Goal: Information Seeking & Learning: Learn about a topic

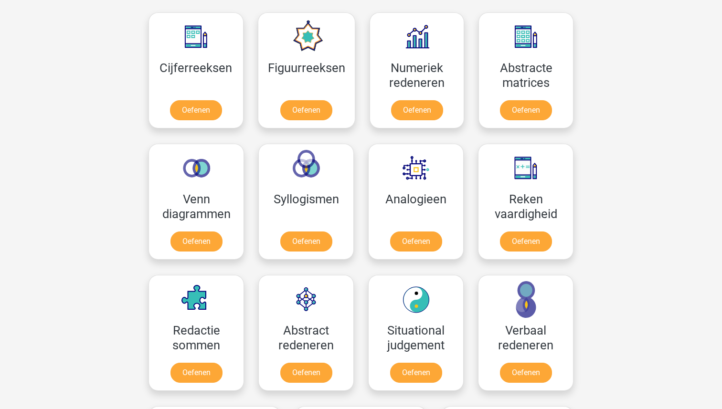
scroll to position [501, 0]
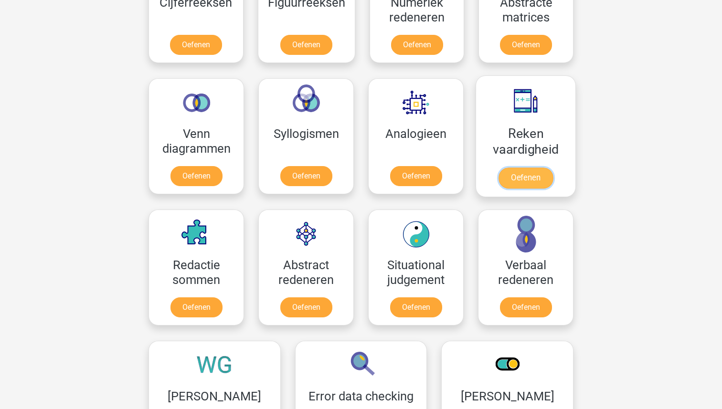
click at [506, 168] on link "Oefenen" at bounding box center [525, 178] width 54 height 21
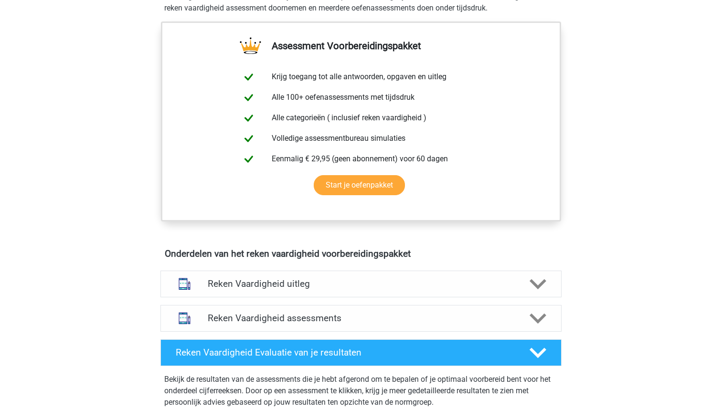
scroll to position [328, 0]
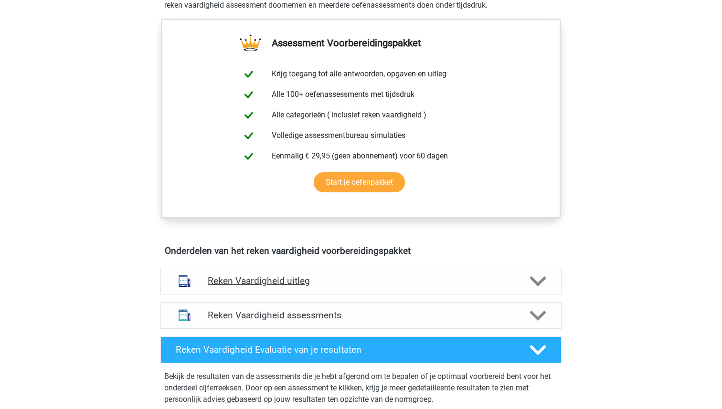
click at [297, 280] on h4 "Reken Vaardigheid uitleg" at bounding box center [361, 280] width 306 height 11
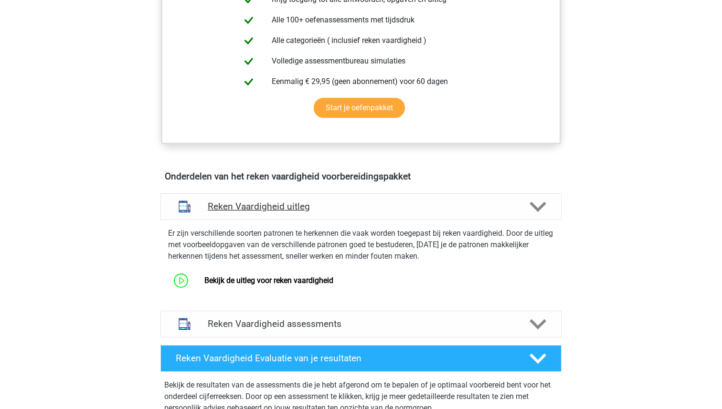
scroll to position [479, 0]
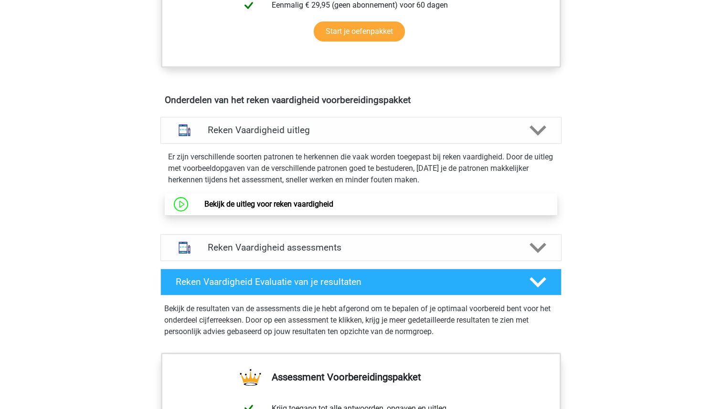
click at [296, 209] on link "Bekijk de uitleg voor reken vaardigheid" at bounding box center [268, 204] width 129 height 9
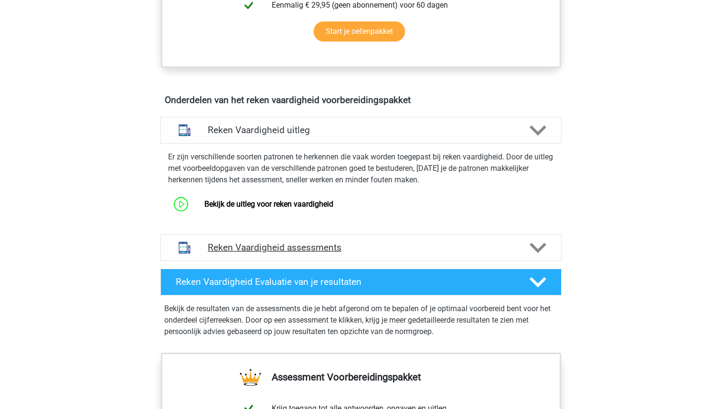
click at [283, 249] on h4 "Reken Vaardigheid assessments" at bounding box center [361, 247] width 306 height 11
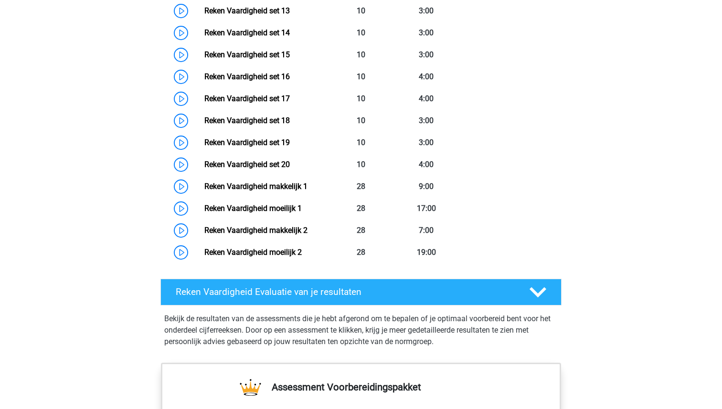
scroll to position [1078, 0]
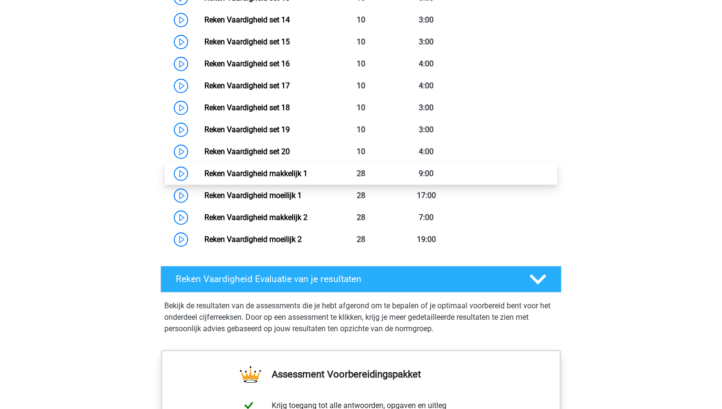
click at [269, 171] on link "Reken Vaardigheid makkelijk 1" at bounding box center [255, 173] width 103 height 9
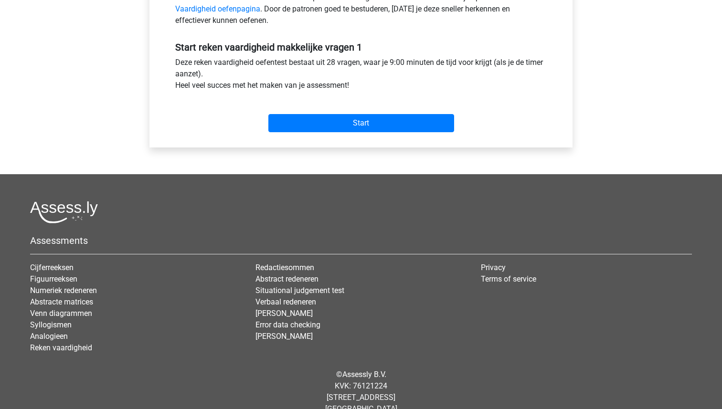
scroll to position [345, 0]
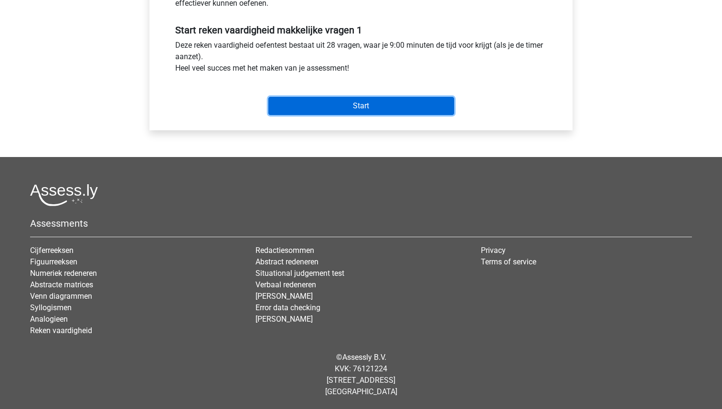
click at [362, 108] on input "Start" at bounding box center [361, 106] width 186 height 18
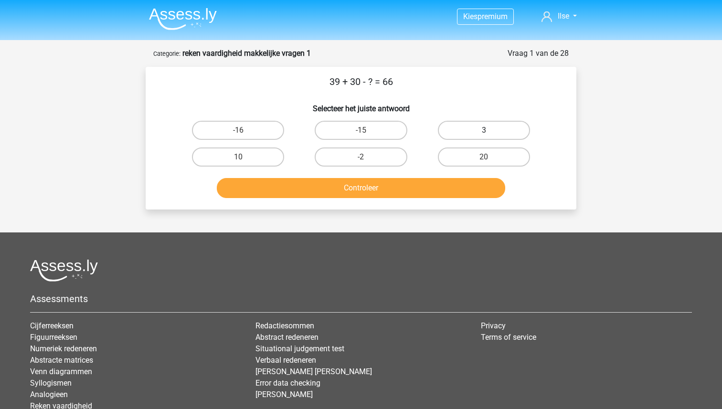
click at [489, 124] on label "3" at bounding box center [484, 130] width 92 height 19
click at [489, 130] on input "3" at bounding box center [486, 133] width 6 height 6
radio input "true"
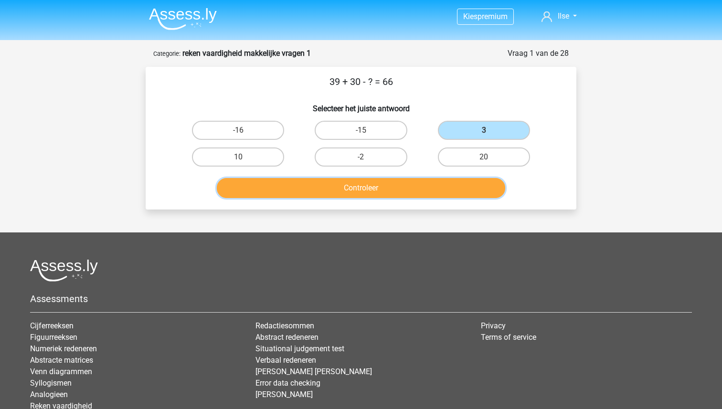
click at [383, 188] on button "Controleer" at bounding box center [361, 188] width 289 height 20
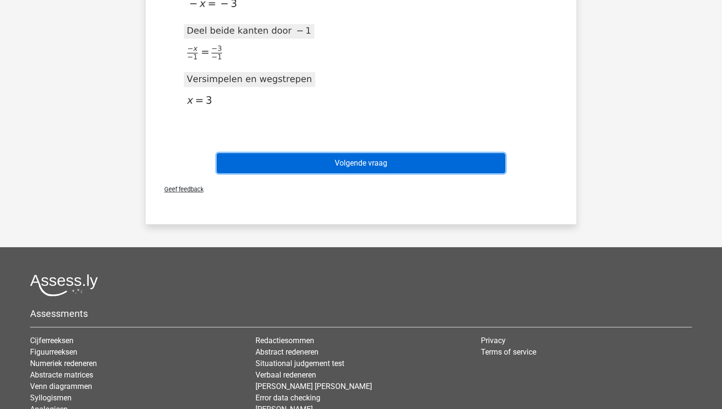
click at [379, 163] on button "Volgende vraag" at bounding box center [361, 163] width 289 height 20
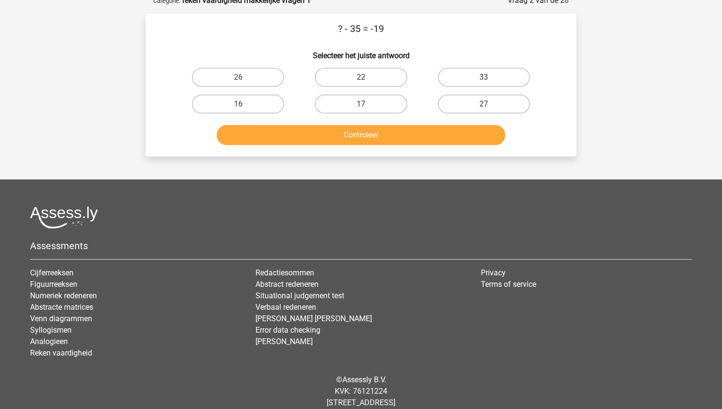
scroll to position [48, 0]
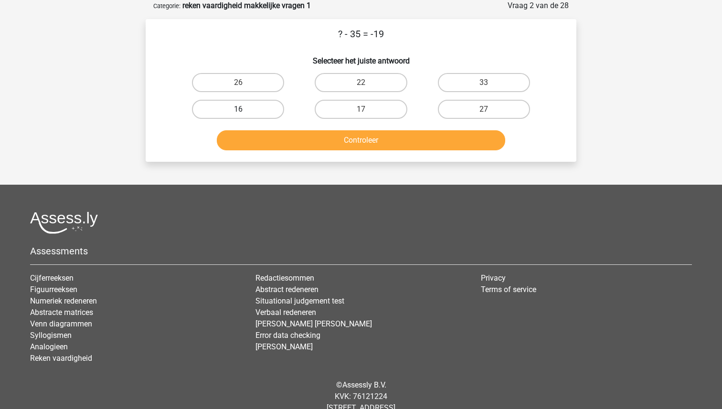
click at [243, 108] on label "16" at bounding box center [238, 109] width 92 height 19
click at [243, 109] on input "16" at bounding box center [241, 112] width 6 height 6
radio input "true"
click at [296, 145] on button "Controleer" at bounding box center [361, 140] width 289 height 20
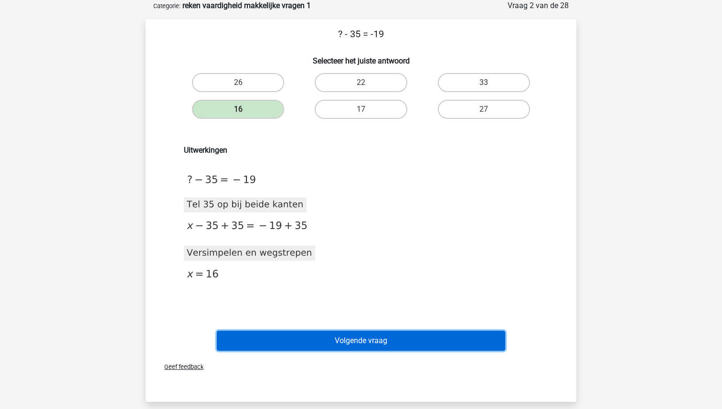
click at [345, 335] on button "Volgende vraag" at bounding box center [361, 341] width 289 height 20
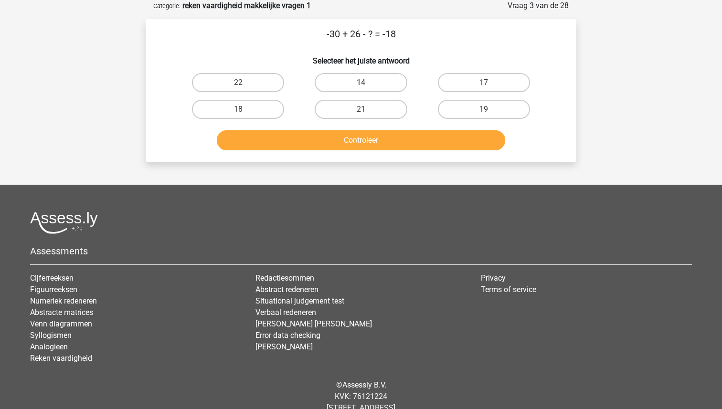
click at [368, 77] on label "14" at bounding box center [361, 82] width 92 height 19
click at [367, 83] on input "14" at bounding box center [364, 86] width 6 height 6
radio input "true"
click at [367, 136] on button "Controleer" at bounding box center [361, 140] width 289 height 20
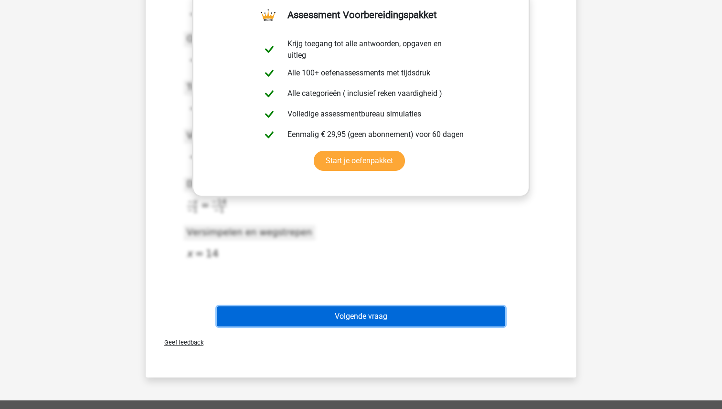
click at [342, 311] on button "Volgende vraag" at bounding box center [361, 316] width 289 height 20
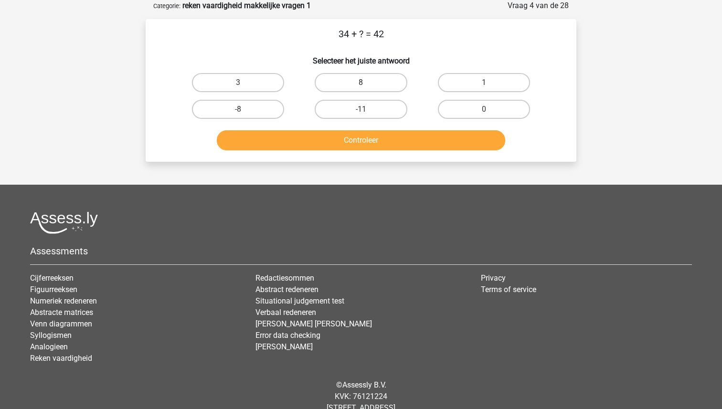
click at [353, 77] on label "8" at bounding box center [361, 82] width 92 height 19
click at [361, 83] on input "8" at bounding box center [364, 86] width 6 height 6
radio input "true"
click at [350, 140] on button "Controleer" at bounding box center [361, 140] width 289 height 20
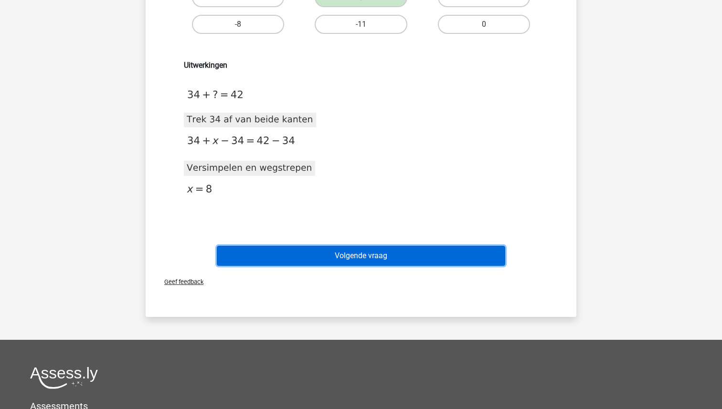
click at [354, 261] on button "Volgende vraag" at bounding box center [361, 256] width 289 height 20
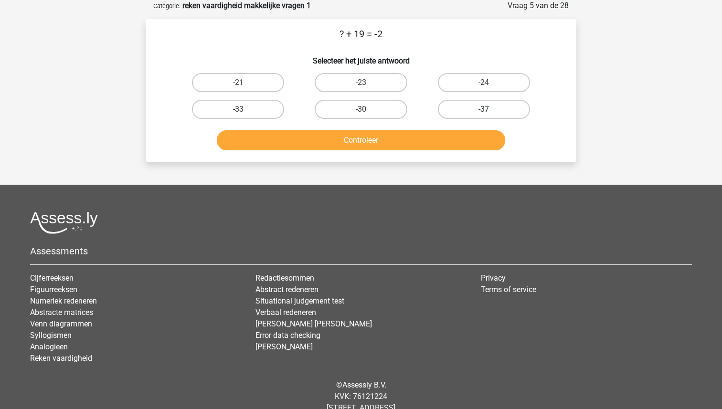
click at [466, 103] on label "-37" at bounding box center [484, 109] width 92 height 19
click at [483, 109] on input "-37" at bounding box center [486, 112] width 6 height 6
radio input "true"
click at [434, 148] on button "Controleer" at bounding box center [361, 140] width 289 height 20
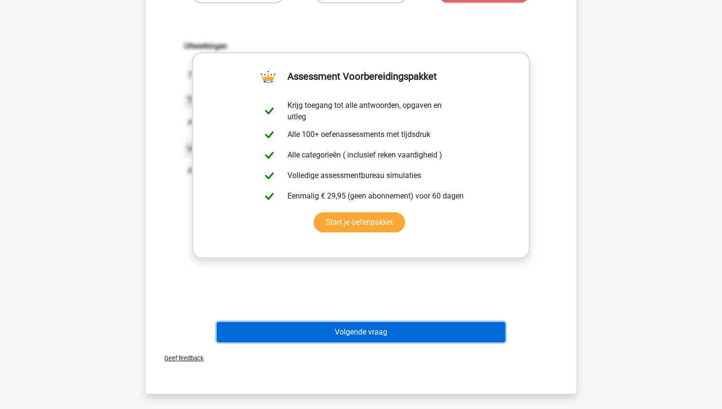
click at [357, 331] on button "Volgende vraag" at bounding box center [361, 332] width 289 height 20
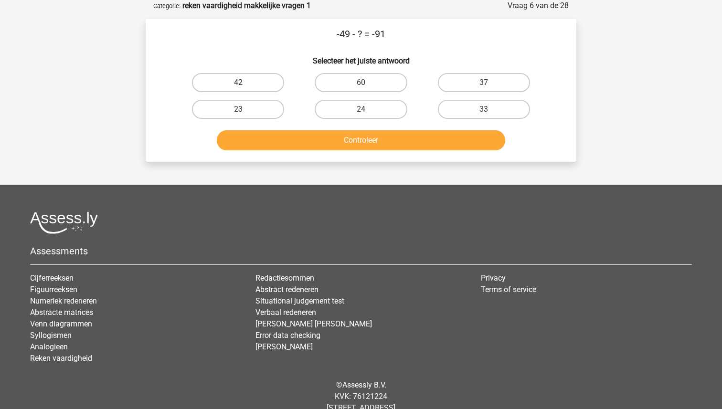
click at [251, 80] on label "42" at bounding box center [238, 82] width 92 height 19
click at [244, 83] on input "42" at bounding box center [241, 86] width 6 height 6
radio input "true"
click at [354, 139] on button "Controleer" at bounding box center [361, 140] width 289 height 20
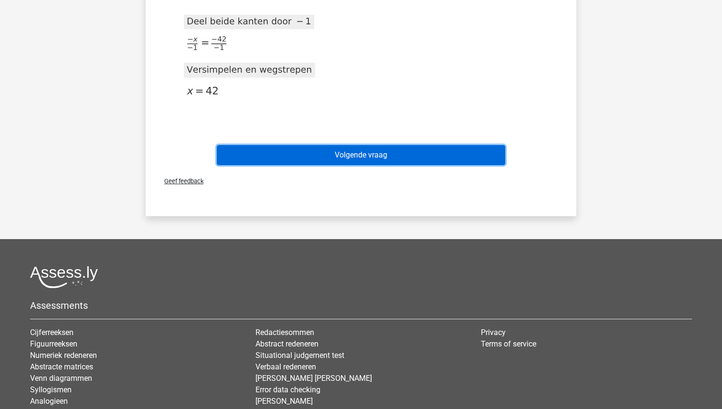
click at [350, 153] on button "Volgende vraag" at bounding box center [361, 155] width 289 height 20
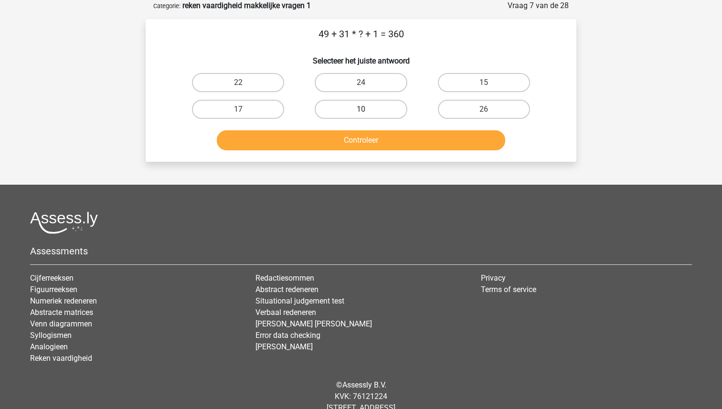
click at [354, 107] on label "10" at bounding box center [361, 109] width 92 height 19
click at [361, 109] on input "10" at bounding box center [364, 112] width 6 height 6
radio input "true"
click at [359, 137] on button "Controleer" at bounding box center [361, 140] width 289 height 20
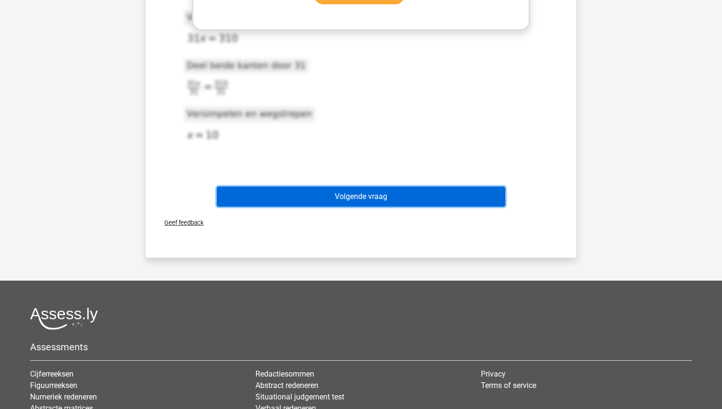
click at [348, 198] on button "Volgende vraag" at bounding box center [361, 197] width 289 height 20
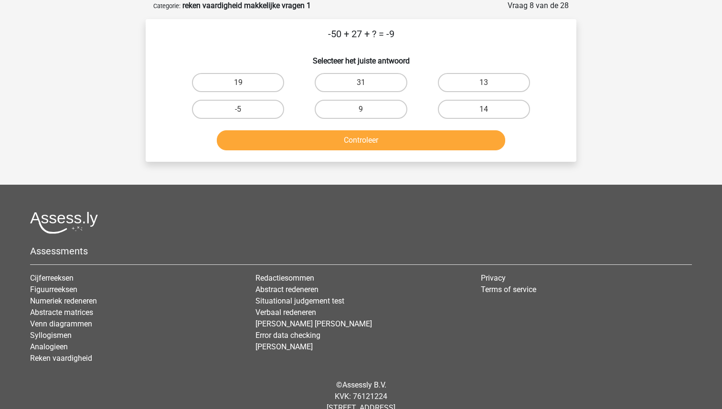
click at [470, 99] on div "14" at bounding box center [483, 109] width 123 height 27
click at [467, 107] on label "14" at bounding box center [484, 109] width 92 height 19
click at [483, 109] on input "14" at bounding box center [486, 112] width 6 height 6
radio input "true"
click at [452, 133] on button "Controleer" at bounding box center [361, 140] width 289 height 20
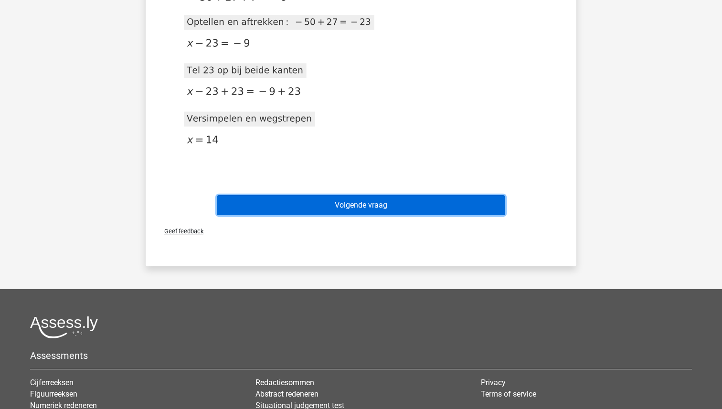
click at [374, 207] on button "Volgende vraag" at bounding box center [361, 205] width 289 height 20
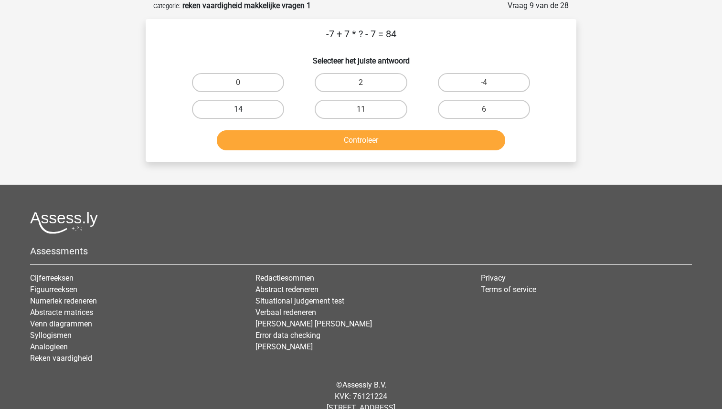
click at [256, 106] on label "14" at bounding box center [238, 109] width 92 height 19
click at [244, 109] on input "14" at bounding box center [241, 112] width 6 height 6
radio input "true"
click at [327, 137] on button "Controleer" at bounding box center [361, 140] width 289 height 20
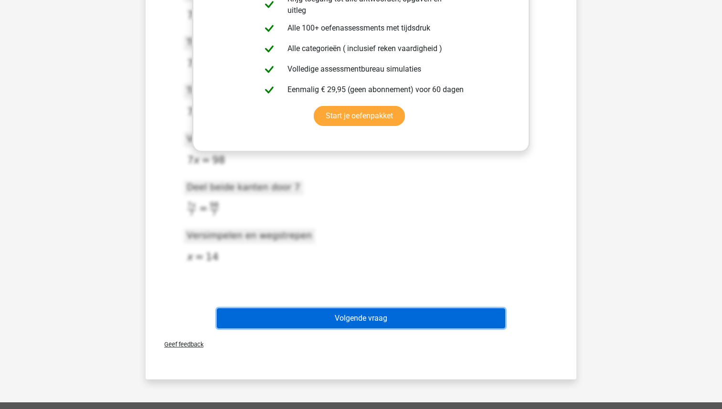
click at [365, 318] on button "Volgende vraag" at bounding box center [361, 318] width 289 height 20
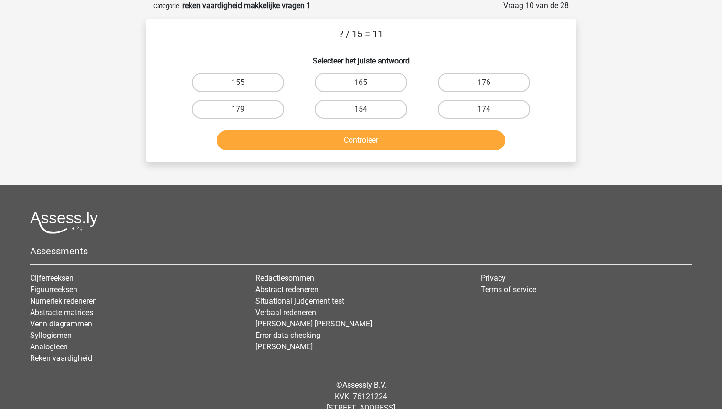
click at [365, 85] on input "165" at bounding box center [364, 86] width 6 height 6
radio input "true"
click at [364, 129] on div "Controleer" at bounding box center [361, 139] width 400 height 32
click at [363, 142] on button "Controleer" at bounding box center [361, 140] width 289 height 20
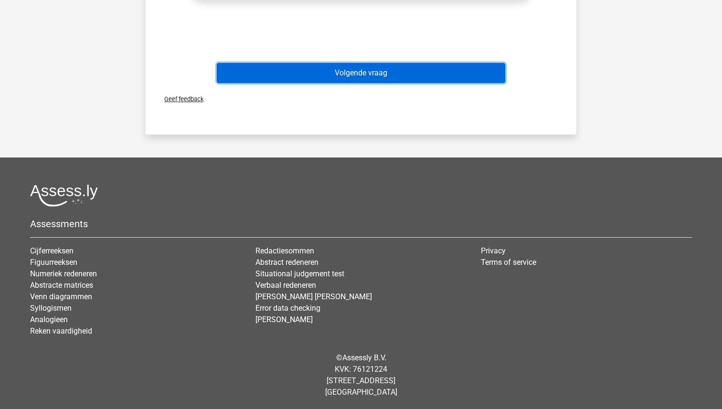
click at [372, 64] on button "Volgende vraag" at bounding box center [361, 73] width 289 height 20
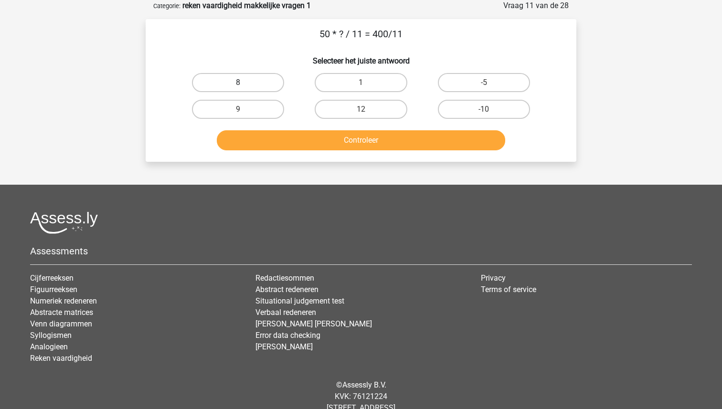
click at [244, 76] on label "8" at bounding box center [238, 82] width 92 height 19
click at [244, 83] on input "8" at bounding box center [241, 86] width 6 height 6
radio input "true"
click at [373, 139] on button "Controleer" at bounding box center [361, 140] width 289 height 20
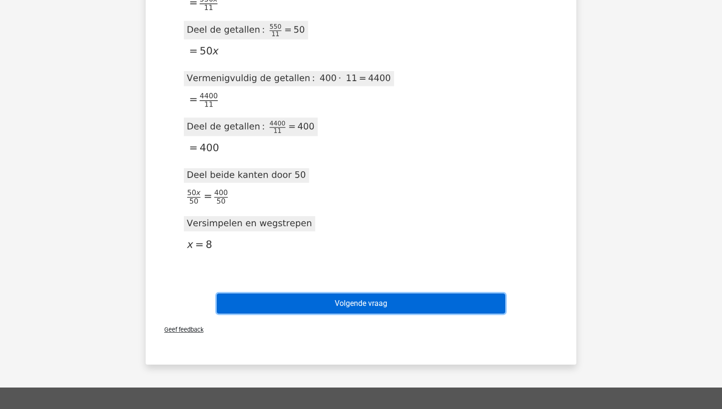
click at [360, 300] on button "Volgende vraag" at bounding box center [361, 304] width 289 height 20
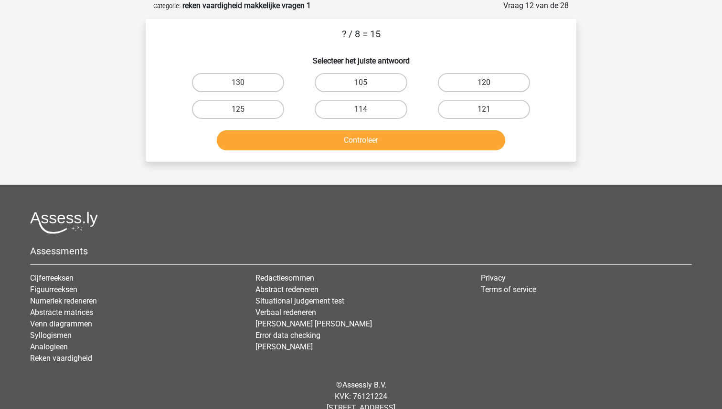
click at [500, 78] on label "120" at bounding box center [484, 82] width 92 height 19
click at [490, 83] on input "120" at bounding box center [486, 86] width 6 height 6
radio input "true"
click at [407, 141] on button "Controleer" at bounding box center [361, 140] width 289 height 20
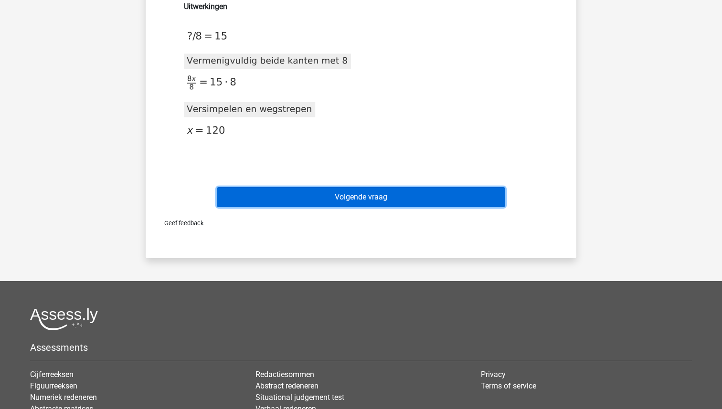
click at [365, 203] on button "Volgende vraag" at bounding box center [361, 197] width 289 height 20
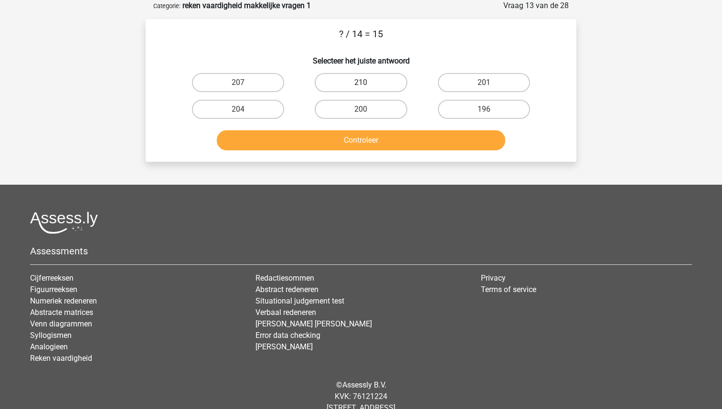
click at [339, 82] on label "210" at bounding box center [361, 82] width 92 height 19
click at [361, 83] on input "210" at bounding box center [364, 86] width 6 height 6
radio input "true"
click at [351, 145] on button "Controleer" at bounding box center [361, 140] width 289 height 20
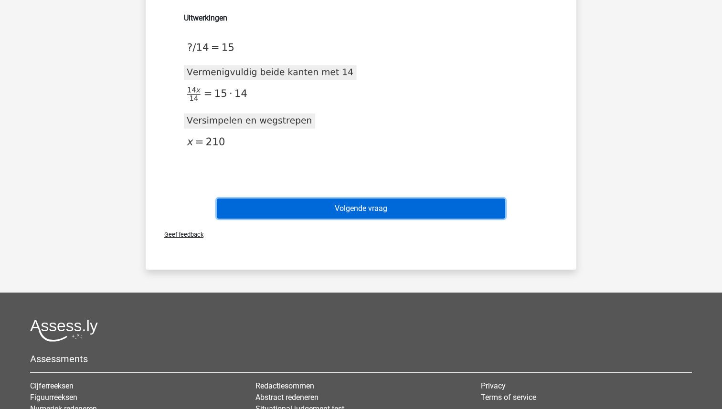
click at [352, 209] on button "Volgende vraag" at bounding box center [361, 209] width 289 height 20
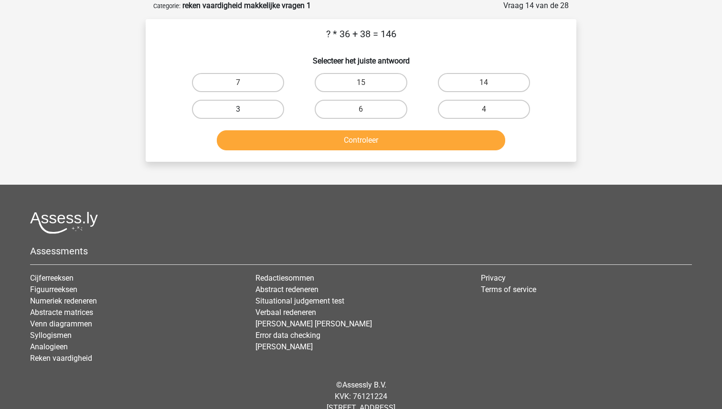
click at [234, 105] on label "3" at bounding box center [238, 109] width 92 height 19
click at [238, 109] on input "3" at bounding box center [241, 112] width 6 height 6
radio input "true"
click at [370, 150] on button "Controleer" at bounding box center [361, 140] width 289 height 20
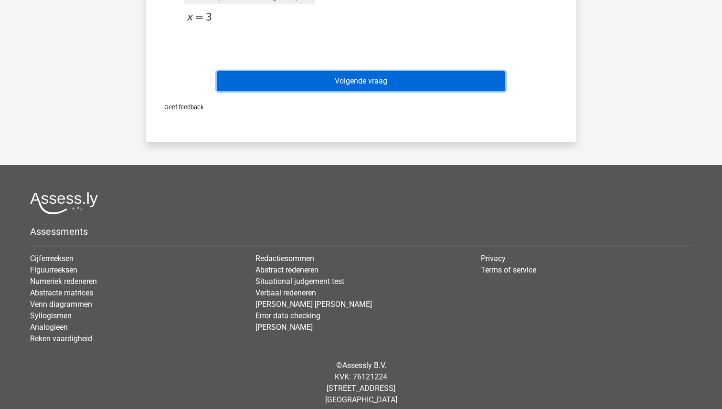
click at [367, 81] on button "Volgende vraag" at bounding box center [361, 81] width 289 height 20
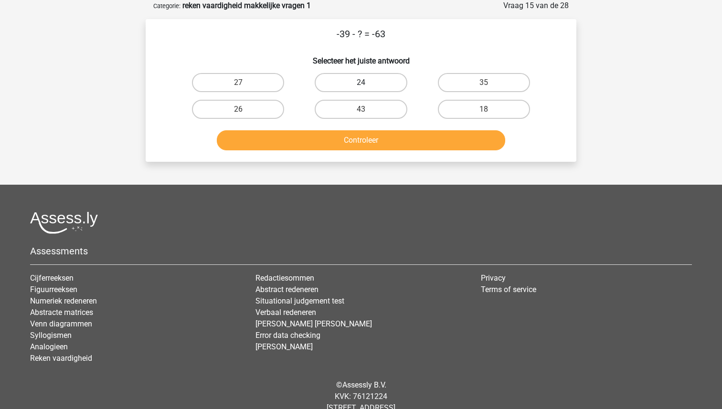
click at [348, 78] on label "24" at bounding box center [361, 82] width 92 height 19
click at [361, 83] on input "24" at bounding box center [364, 86] width 6 height 6
radio input "true"
click at [349, 139] on button "Controleer" at bounding box center [361, 140] width 289 height 20
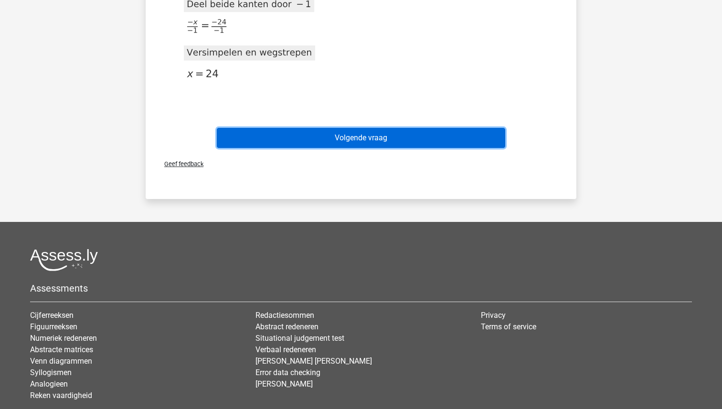
click at [349, 146] on button "Volgende vraag" at bounding box center [361, 138] width 289 height 20
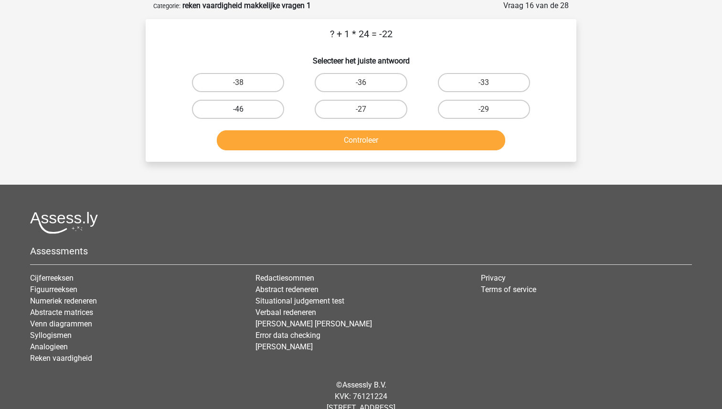
click at [260, 109] on label "-46" at bounding box center [238, 109] width 92 height 19
click at [244, 109] on input "-46" at bounding box center [241, 112] width 6 height 6
radio input "true"
click at [330, 139] on button "Controleer" at bounding box center [361, 140] width 289 height 20
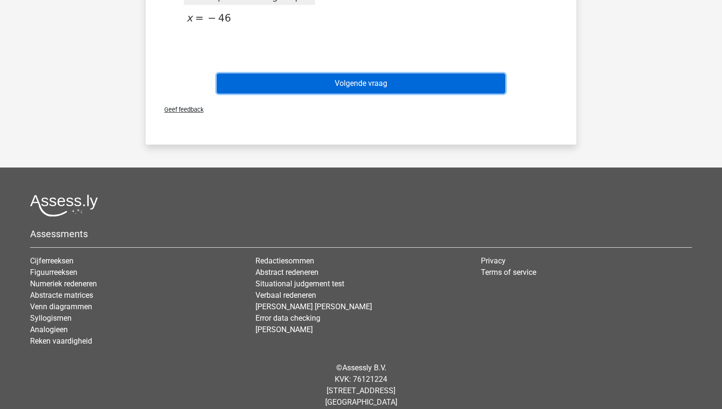
click at [345, 84] on button "Volgende vraag" at bounding box center [361, 84] width 289 height 20
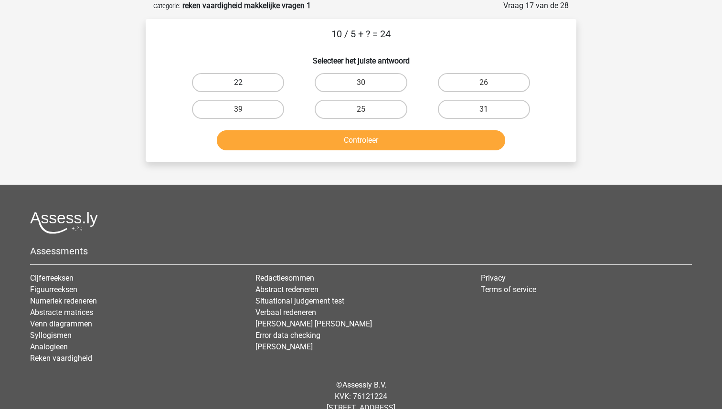
click at [225, 74] on label "22" at bounding box center [238, 82] width 92 height 19
click at [238, 83] on input "22" at bounding box center [241, 86] width 6 height 6
radio input "true"
click at [357, 144] on button "Controleer" at bounding box center [361, 140] width 289 height 20
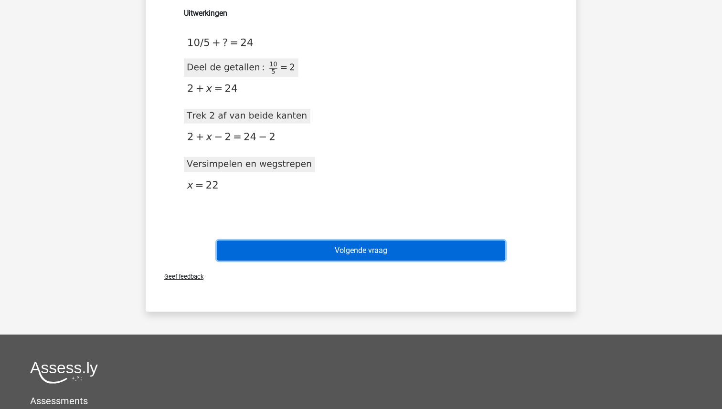
click at [353, 252] on button "Volgende vraag" at bounding box center [361, 251] width 289 height 20
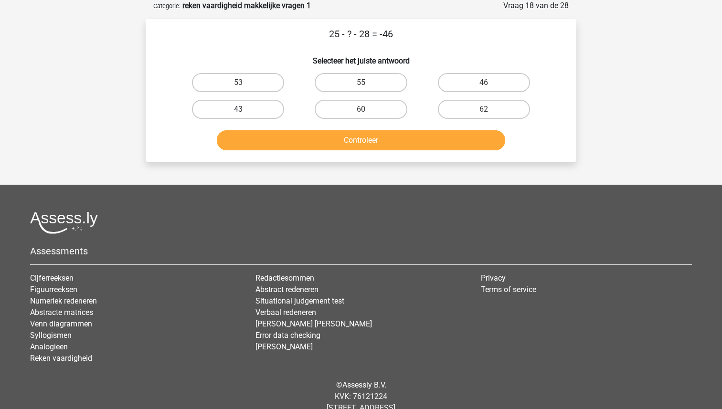
click at [252, 109] on label "43" at bounding box center [238, 109] width 92 height 19
click at [244, 109] on input "43" at bounding box center [241, 112] width 6 height 6
radio input "true"
click at [307, 137] on button "Controleer" at bounding box center [361, 140] width 289 height 20
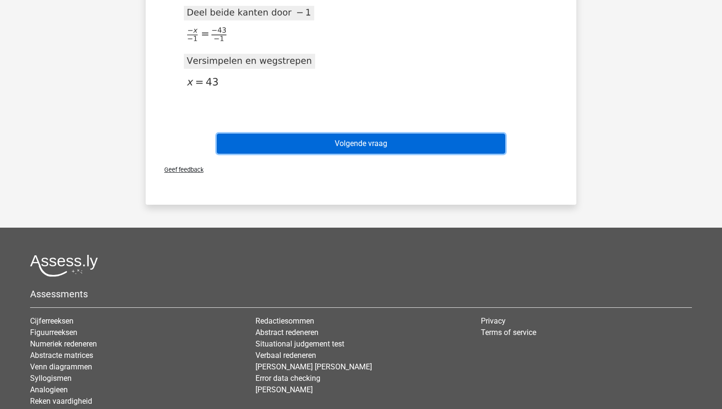
click at [377, 139] on button "Volgende vraag" at bounding box center [361, 144] width 289 height 20
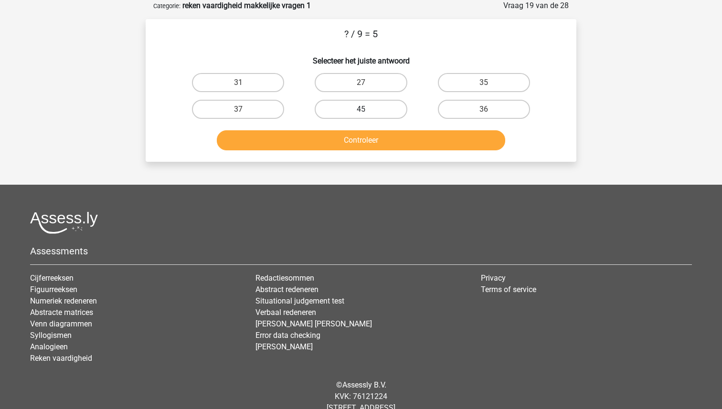
click at [386, 110] on label "45" at bounding box center [361, 109] width 92 height 19
click at [367, 110] on input "45" at bounding box center [364, 112] width 6 height 6
radio input "true"
click at [387, 138] on button "Controleer" at bounding box center [361, 140] width 289 height 20
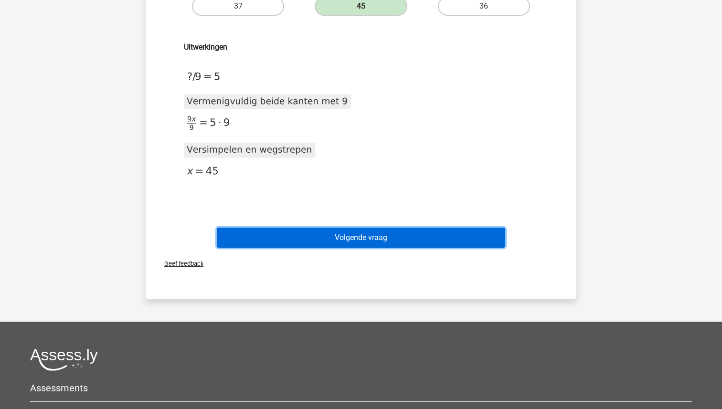
click at [374, 234] on button "Volgende vraag" at bounding box center [361, 238] width 289 height 20
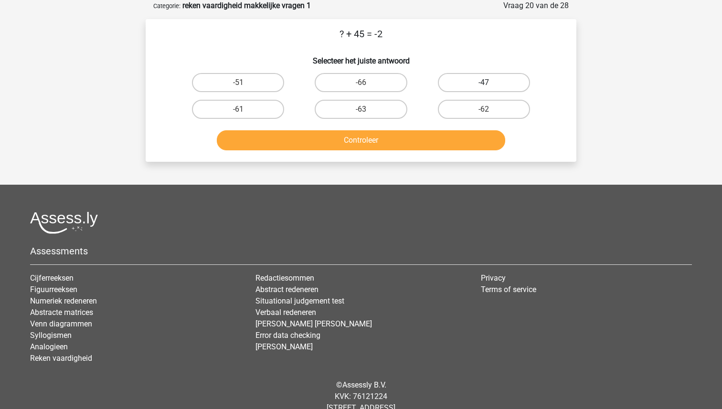
click at [463, 80] on label "-47" at bounding box center [484, 82] width 92 height 19
click at [483, 83] on input "-47" at bounding box center [486, 86] width 6 height 6
radio input "true"
click at [408, 135] on button "Controleer" at bounding box center [361, 140] width 289 height 20
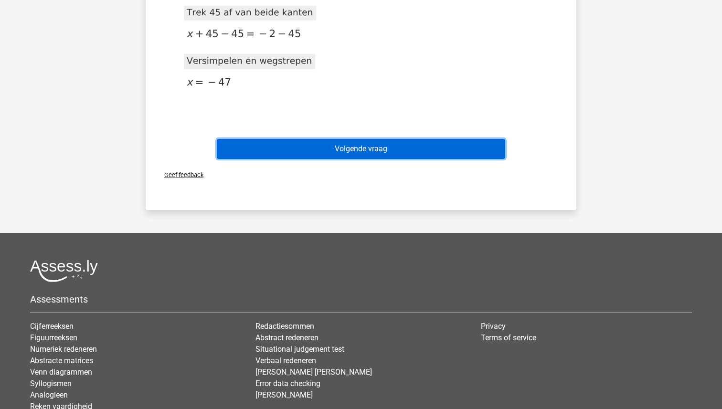
click at [380, 151] on button "Volgende vraag" at bounding box center [361, 149] width 289 height 20
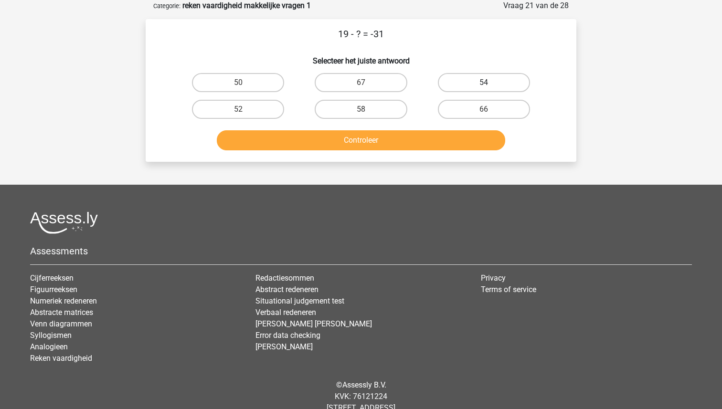
click at [473, 84] on label "54" at bounding box center [484, 82] width 92 height 19
click at [483, 84] on input "54" at bounding box center [486, 86] width 6 height 6
radio input "true"
click at [417, 139] on button "Controleer" at bounding box center [361, 140] width 289 height 20
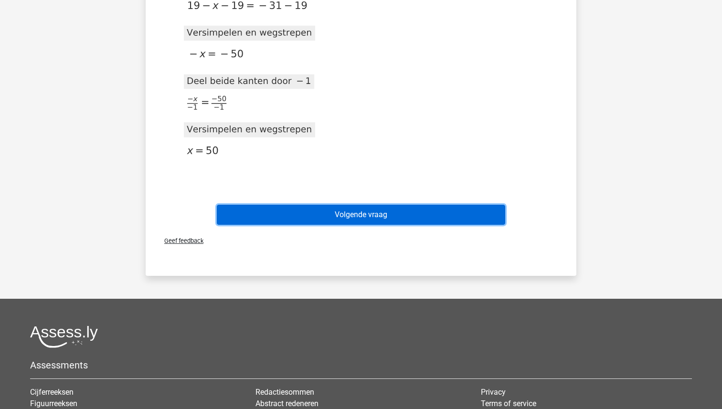
click at [383, 219] on button "Volgende vraag" at bounding box center [361, 215] width 289 height 20
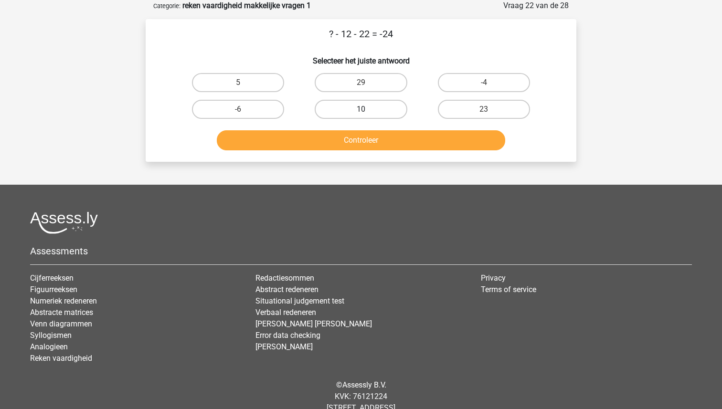
click at [362, 104] on label "10" at bounding box center [361, 109] width 92 height 19
click at [362, 109] on input "10" at bounding box center [364, 112] width 6 height 6
radio input "true"
click at [362, 146] on button "Controleer" at bounding box center [361, 140] width 289 height 20
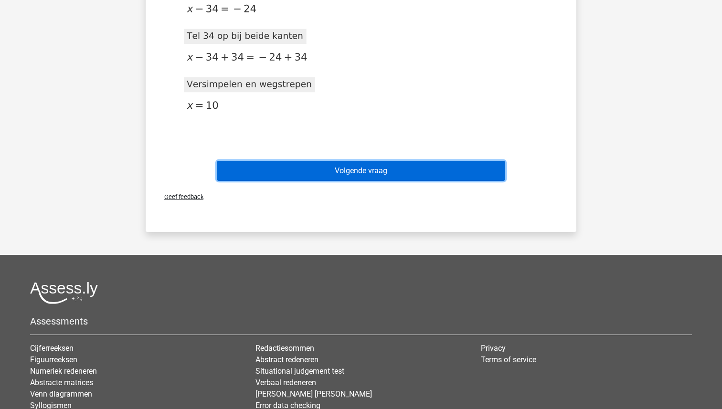
click at [357, 178] on button "Volgende vraag" at bounding box center [361, 171] width 289 height 20
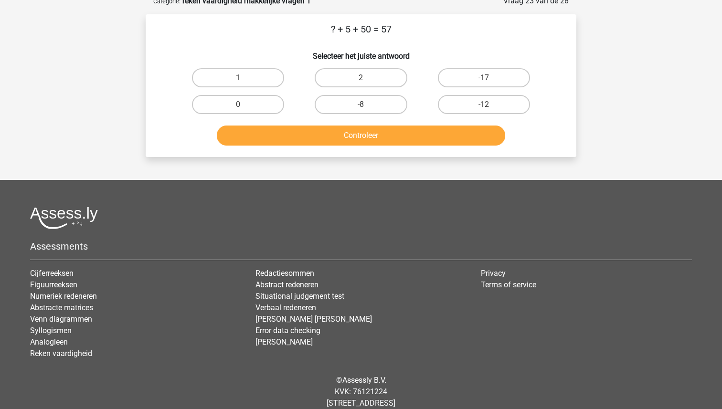
scroll to position [51, 0]
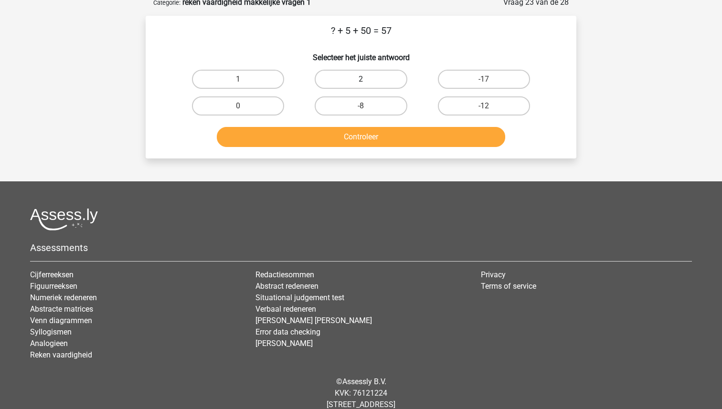
click at [360, 82] on label "2" at bounding box center [361, 79] width 92 height 19
click at [361, 82] on input "2" at bounding box center [364, 82] width 6 height 6
radio input "true"
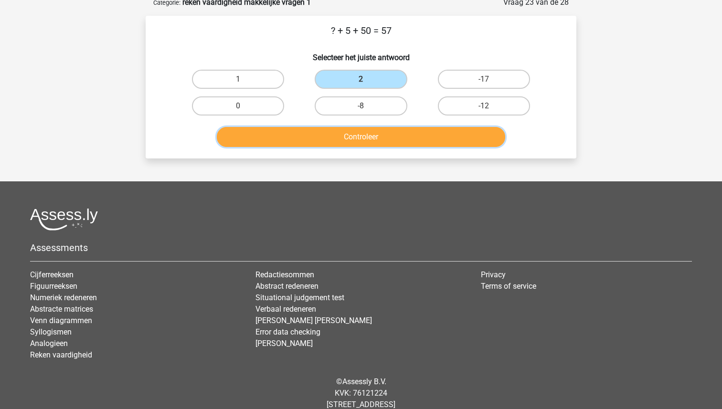
click at [360, 140] on button "Controleer" at bounding box center [361, 137] width 289 height 20
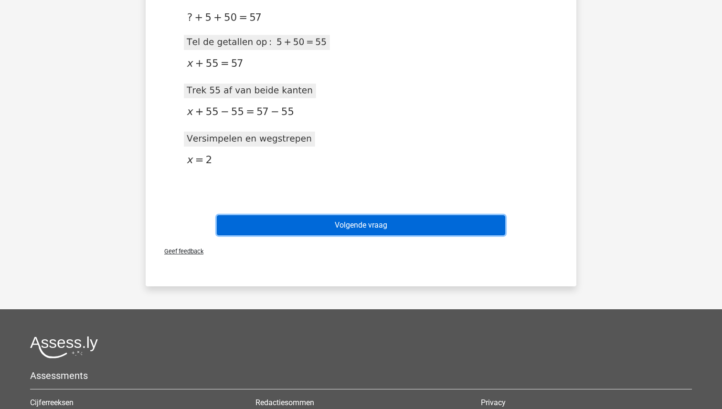
click at [357, 222] on button "Volgende vraag" at bounding box center [361, 225] width 289 height 20
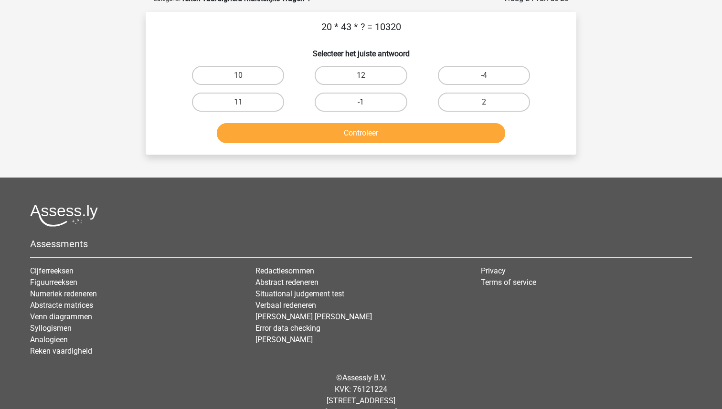
scroll to position [48, 0]
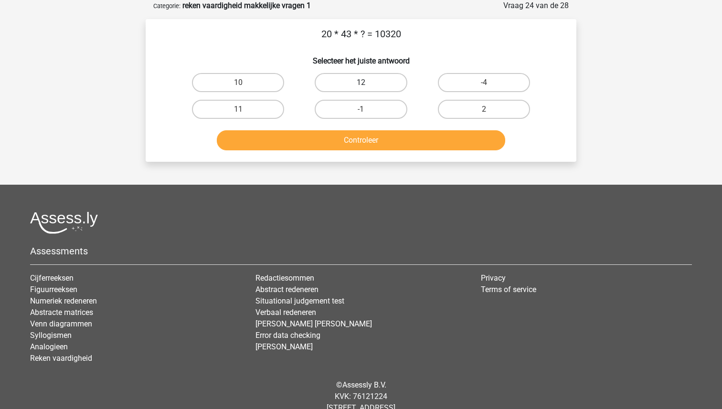
click at [357, 84] on label "12" at bounding box center [361, 82] width 92 height 19
click at [361, 84] on input "12" at bounding box center [364, 86] width 6 height 6
radio input "true"
click at [361, 140] on button "Controleer" at bounding box center [361, 140] width 289 height 20
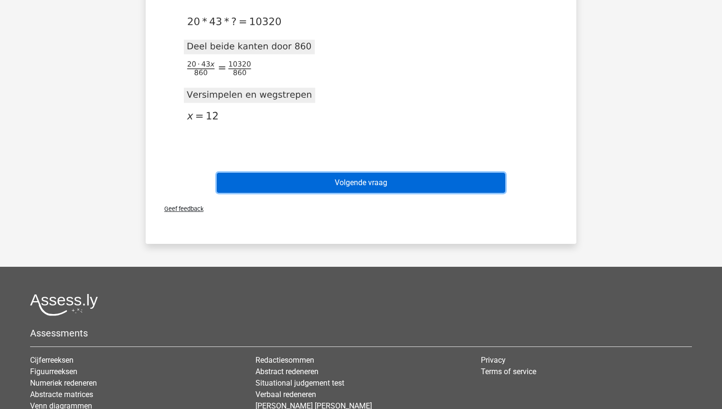
click at [358, 183] on button "Volgende vraag" at bounding box center [361, 183] width 289 height 20
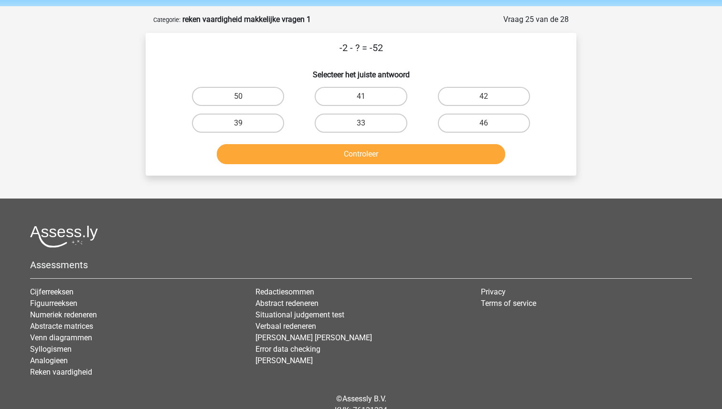
scroll to position [31, 0]
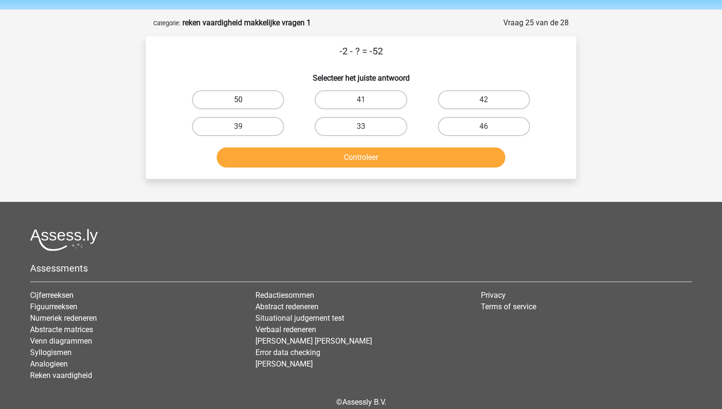
click at [257, 100] on label "50" at bounding box center [238, 99] width 92 height 19
click at [244, 100] on input "50" at bounding box center [241, 103] width 6 height 6
radio input "true"
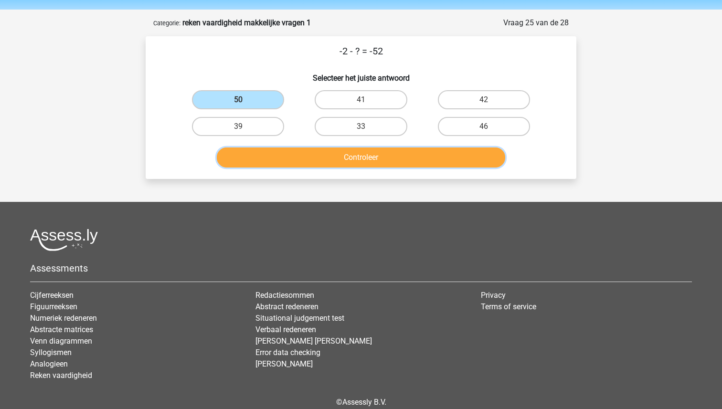
click at [368, 156] on button "Controleer" at bounding box center [361, 157] width 289 height 20
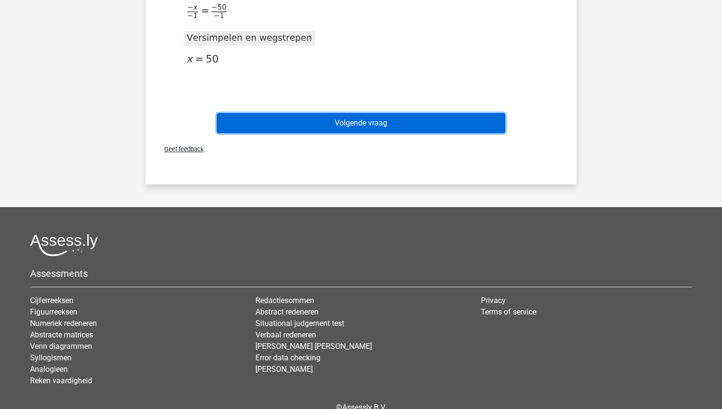
click at [368, 124] on button "Volgende vraag" at bounding box center [361, 123] width 289 height 20
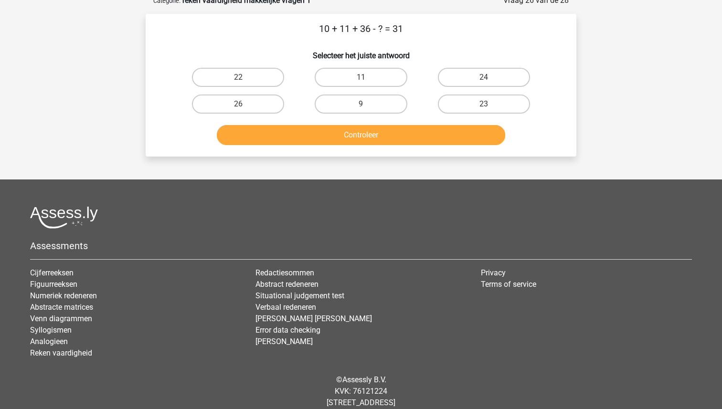
scroll to position [48, 0]
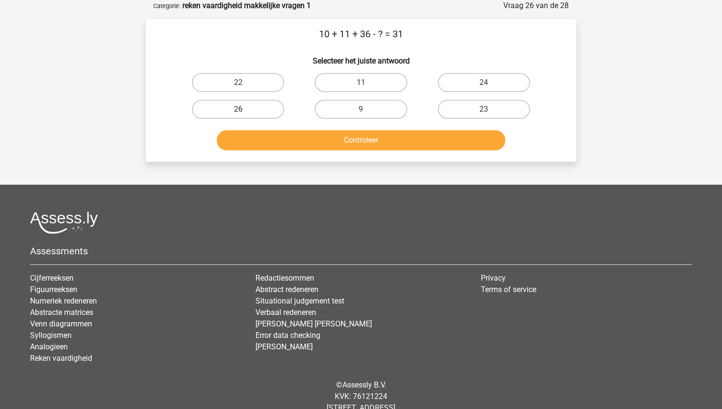
click at [256, 106] on label "26" at bounding box center [238, 109] width 92 height 19
click at [244, 109] on input "26" at bounding box center [241, 112] width 6 height 6
radio input "true"
click at [337, 142] on button "Controleer" at bounding box center [361, 140] width 289 height 20
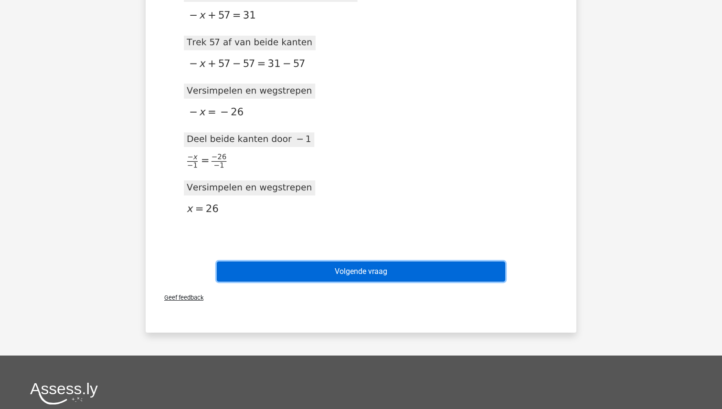
click at [364, 273] on button "Volgende vraag" at bounding box center [361, 272] width 289 height 20
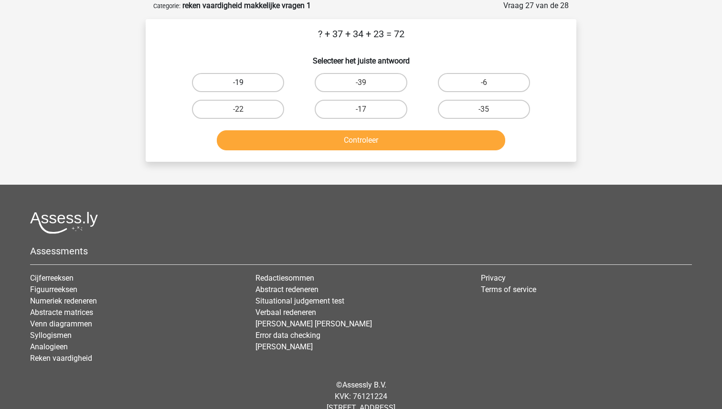
click at [224, 73] on label "-19" at bounding box center [238, 82] width 92 height 19
click at [238, 83] on input "-19" at bounding box center [241, 86] width 6 height 6
radio input "true"
click at [310, 144] on button "Controleer" at bounding box center [361, 140] width 289 height 20
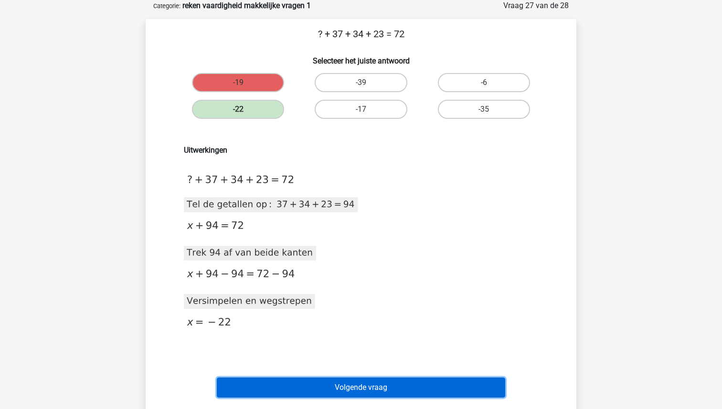
click at [368, 391] on button "Volgende vraag" at bounding box center [361, 388] width 289 height 20
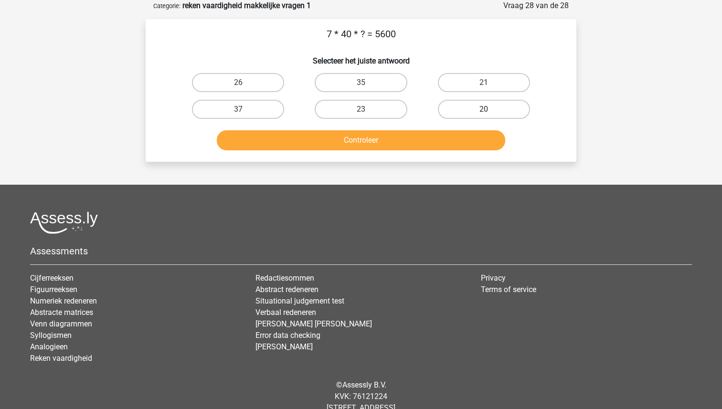
click at [487, 103] on label "20" at bounding box center [484, 109] width 92 height 19
click at [487, 109] on input "20" at bounding box center [486, 112] width 6 height 6
radio input "true"
click at [444, 140] on button "Controleer" at bounding box center [361, 140] width 289 height 20
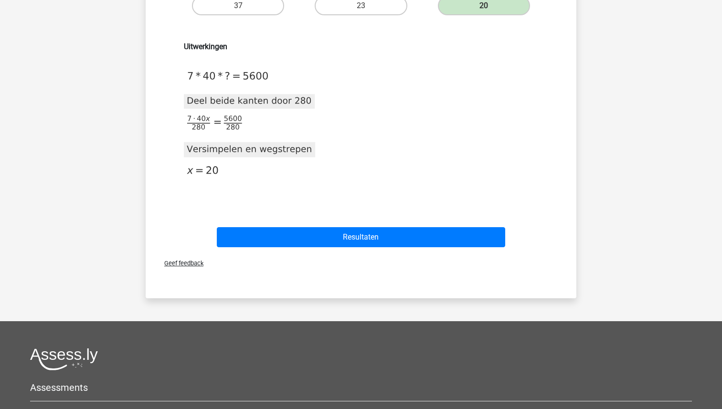
scroll to position [158, 0]
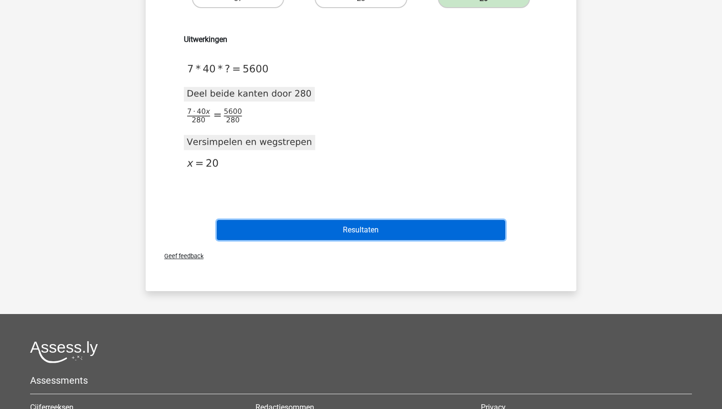
click at [372, 233] on button "Resultaten" at bounding box center [361, 230] width 289 height 20
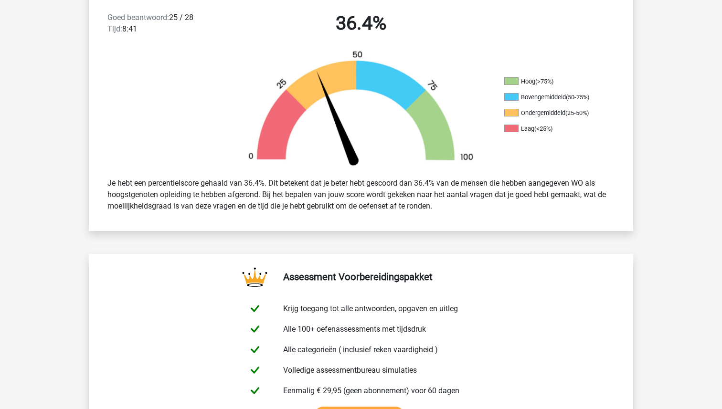
scroll to position [254, 0]
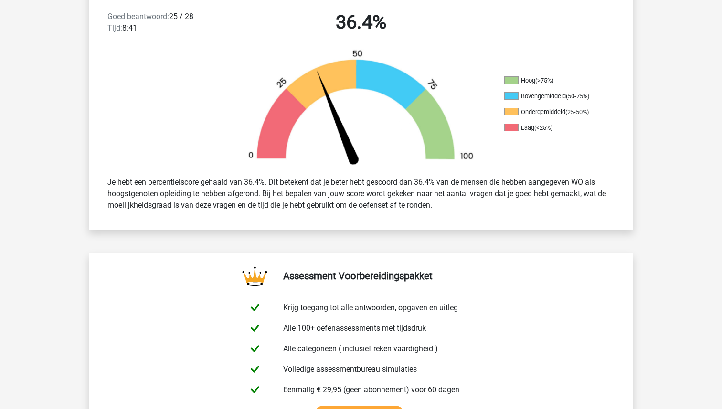
drag, startPoint x: 450, startPoint y: 205, endPoint x: 76, endPoint y: 179, distance: 374.6
copy div "Je hebt een percentielscore gehaald van 36.4%. Dit betekent dat je beter hebt g…"
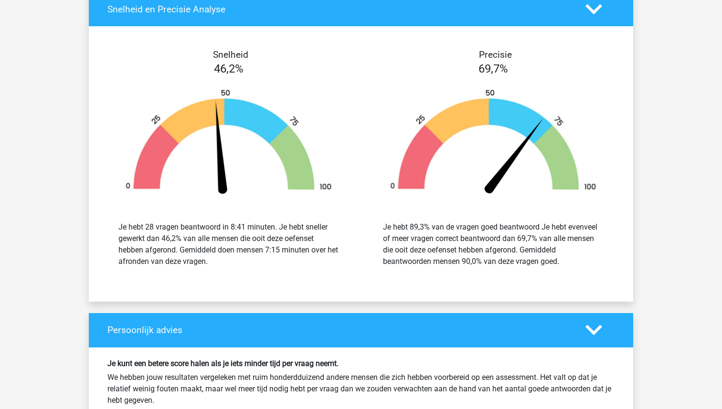
scroll to position [1603, 0]
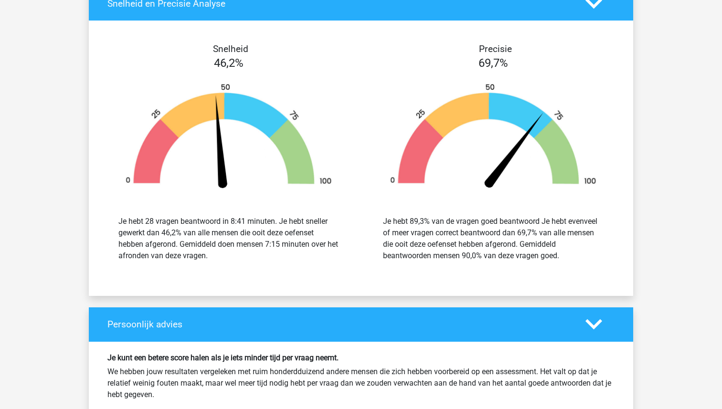
drag, startPoint x: 115, startPoint y: 220, endPoint x: 235, endPoint y: 261, distance: 126.8
click at [235, 261] on div "Je hebt 28 vragen beantwoord in 8:41 minuten. Je hebt sneller gewerkt dan 46,2%…" at bounding box center [229, 238] width 250 height 69
copy div "Je hebt 28 vragen beantwoord in 8:41 minuten. Je hebt sneller gewerkt dan 46,2%…"
drag, startPoint x: 380, startPoint y: 222, endPoint x: 561, endPoint y: 257, distance: 184.1
click at [561, 257] on div "Je hebt 89,3% van de vragen goed beantwoord Je hebt evenveel of meer vragen cor…" at bounding box center [493, 239] width 235 height 46
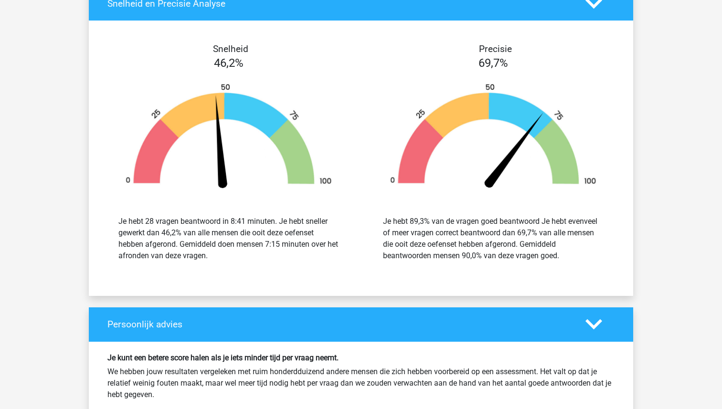
copy div "Je hebt 89,3% van de vragen goed beantwoord Je hebt evenveel of meer vragen cor…"
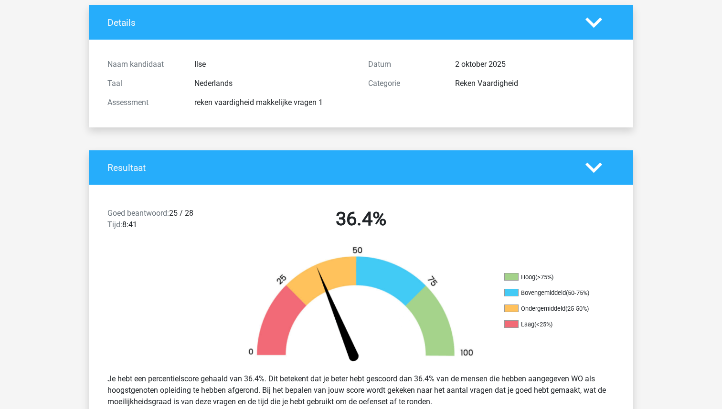
scroll to position [0, 0]
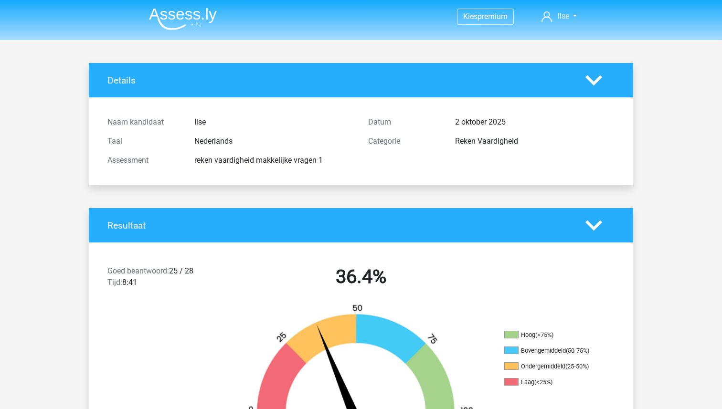
click at [172, 12] on img at bounding box center [183, 19] width 68 height 22
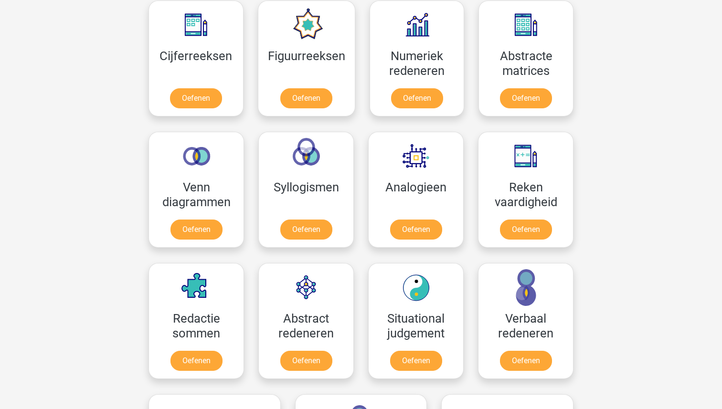
scroll to position [446, 0]
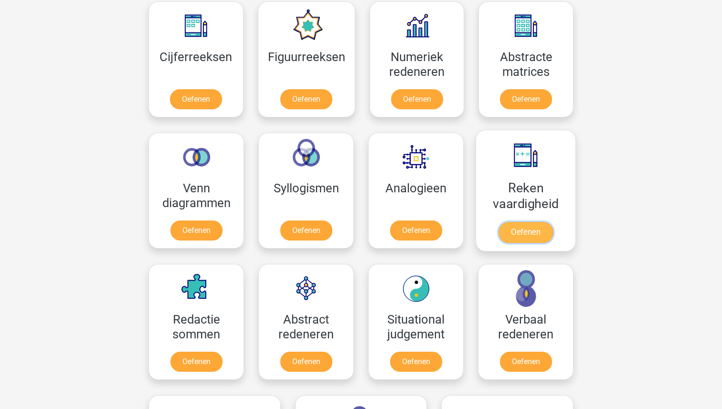
click at [516, 222] on link "Oefenen" at bounding box center [525, 232] width 54 height 21
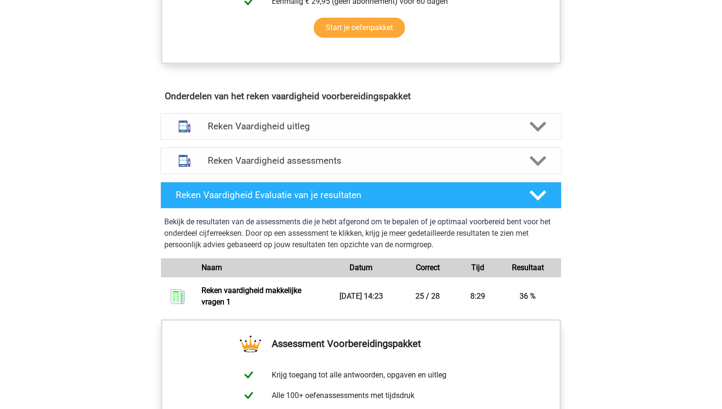
scroll to position [482, 0]
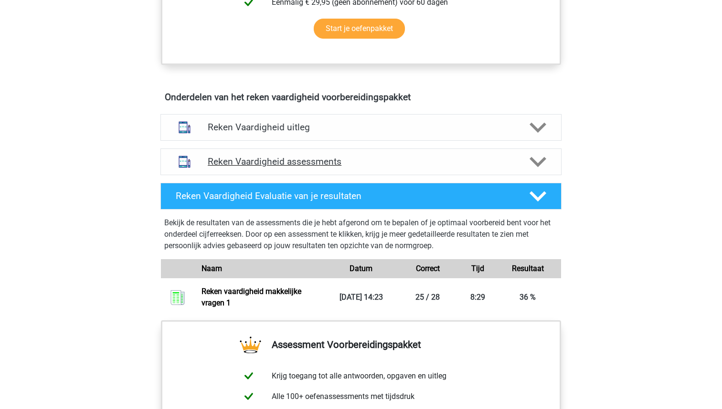
click at [315, 155] on div "Reken Vaardigheid assessments" at bounding box center [360, 161] width 401 height 27
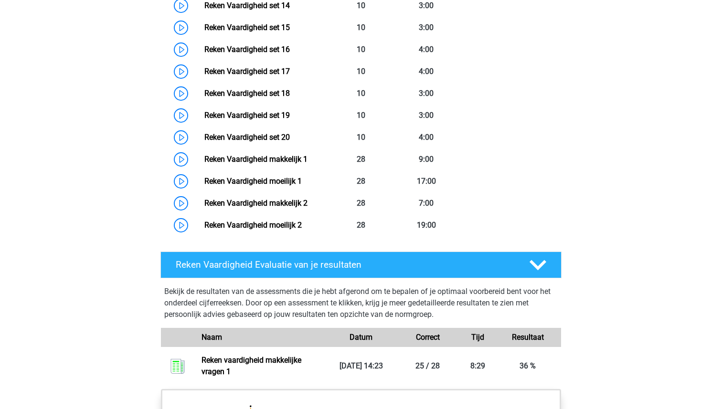
scroll to position [1012, 0]
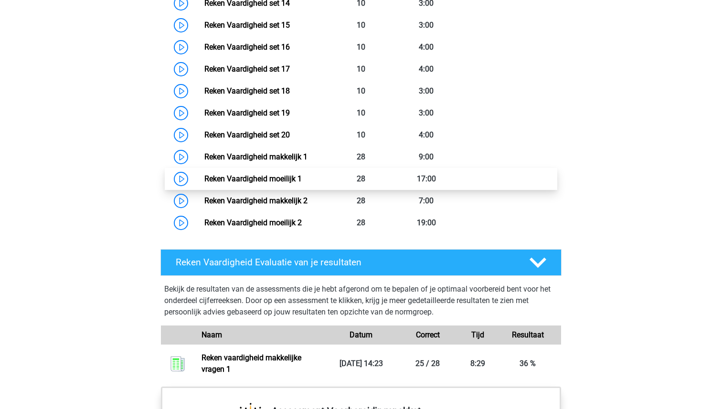
click at [274, 174] on link "Reken Vaardigheid moeilijk 1" at bounding box center [252, 178] width 97 height 9
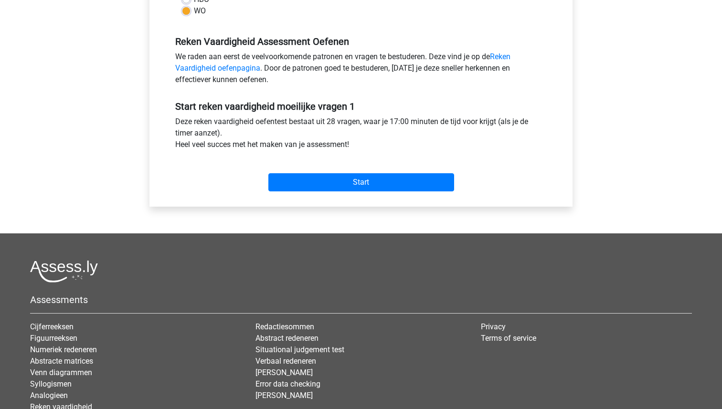
scroll to position [304, 0]
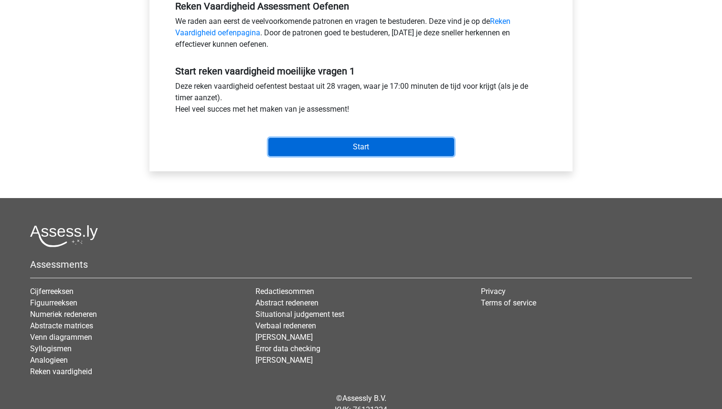
click at [363, 152] on input "Start" at bounding box center [361, 147] width 186 height 18
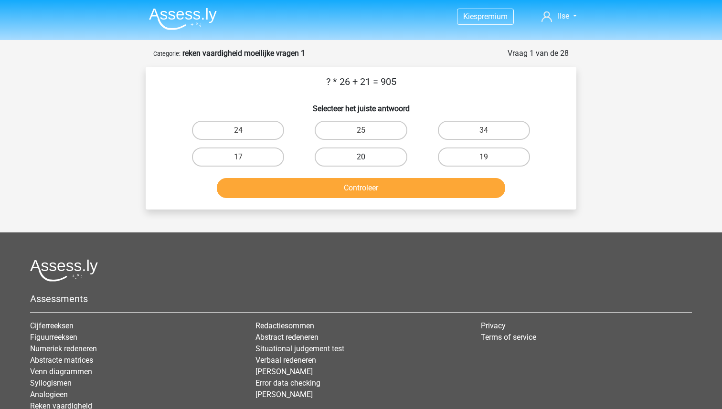
click at [347, 159] on label "20" at bounding box center [361, 156] width 92 height 19
click at [361, 159] on input "20" at bounding box center [364, 160] width 6 height 6
radio input "true"
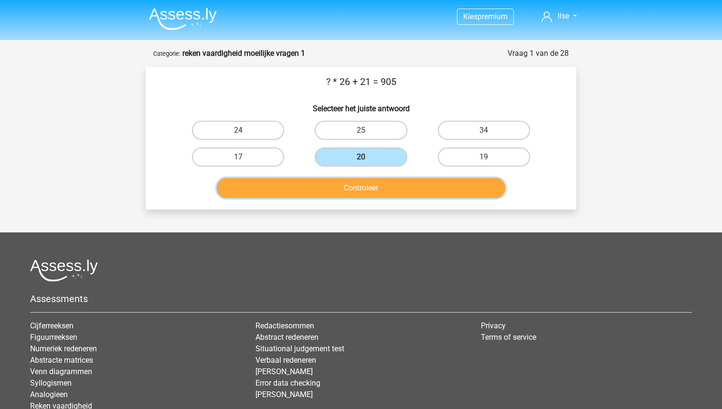
click at [351, 189] on button "Controleer" at bounding box center [361, 188] width 289 height 20
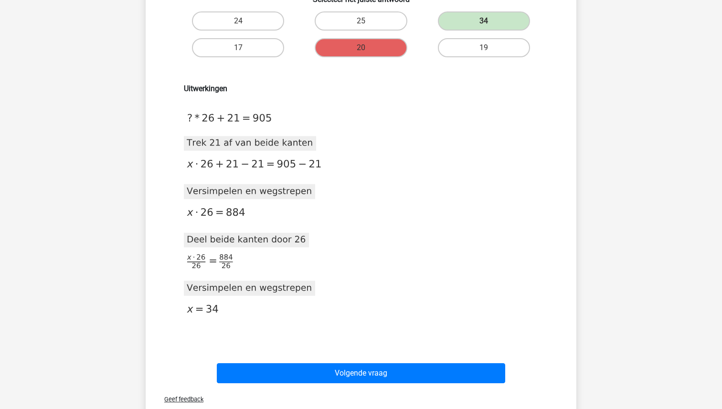
scroll to position [110, 0]
drag, startPoint x: 260, startPoint y: 268, endPoint x: 154, endPoint y: 225, distance: 114.3
click at [154, 225] on div "? * 26 + 21 = 905 Selecteer het juiste antwoord 24 25 34 17" at bounding box center [360, 176] width 423 height 422
drag, startPoint x: 182, startPoint y: 237, endPoint x: 289, endPoint y: 276, distance: 114.0
click at [289, 276] on div "Uitwerkingen 2020-11-20T14:18:22.957159 image/svg+xml Matplotlib v3.3.2, https:…" at bounding box center [361, 208] width 368 height 249
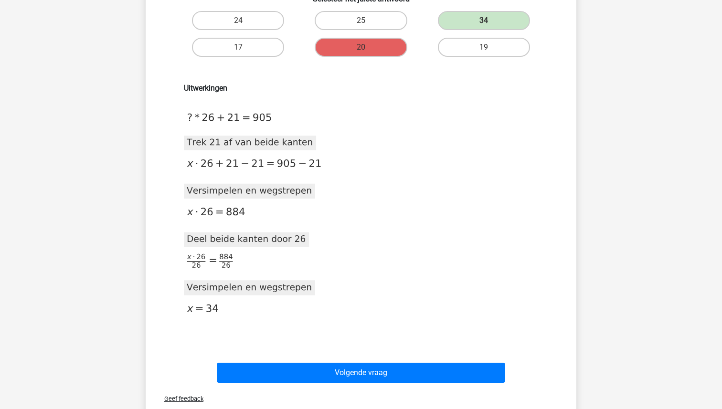
drag, startPoint x: 254, startPoint y: 209, endPoint x: 181, endPoint y: 209, distance: 73.0
click at [148, 209] on div "? * 26 + 21 = 905 Selecteer het juiste antwoord 24 25 34 17" at bounding box center [361, 195] width 431 height 477
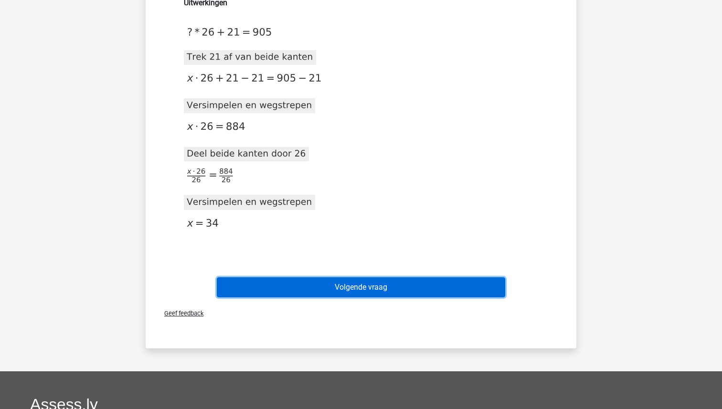
click at [356, 284] on button "Volgende vraag" at bounding box center [361, 287] width 289 height 20
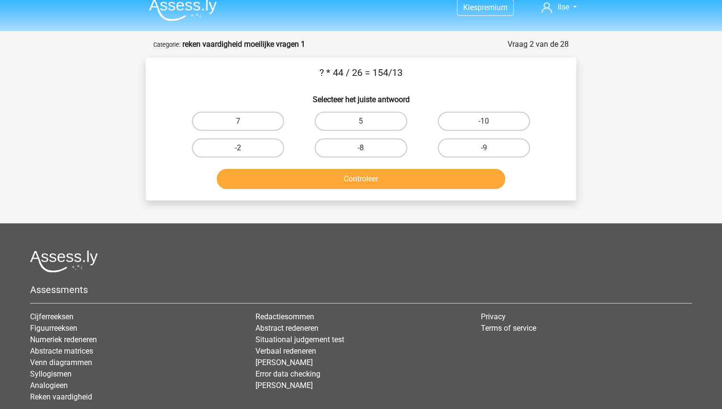
scroll to position [0, 0]
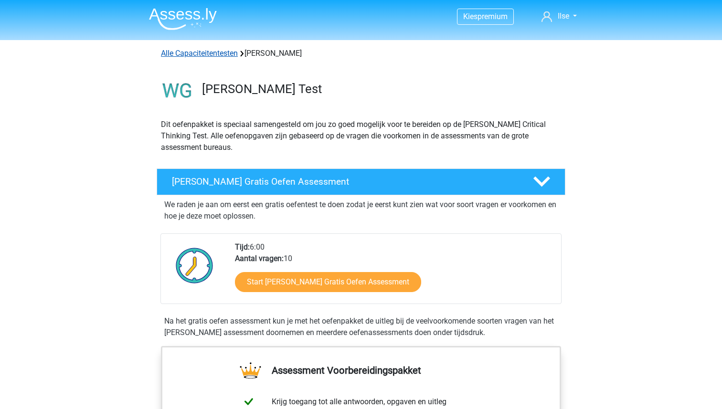
click at [203, 53] on link "Alle Capaciteitentesten" at bounding box center [199, 53] width 77 height 9
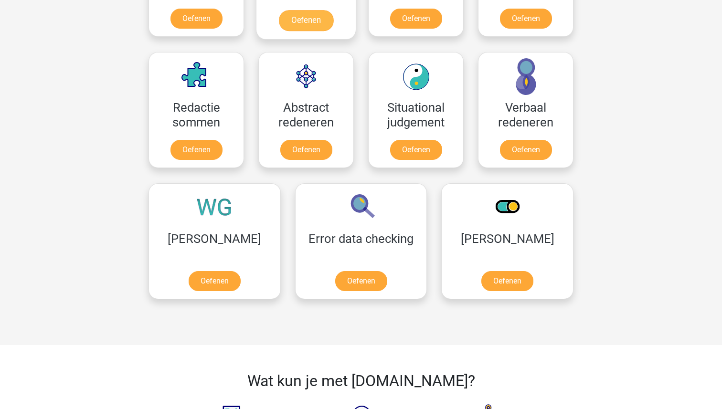
scroll to position [659, 0]
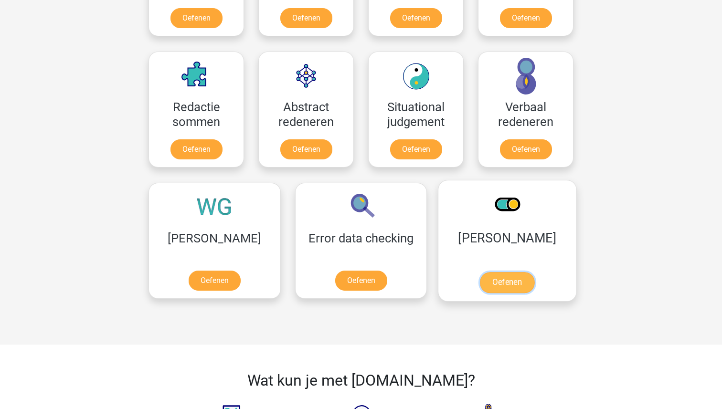
click at [480, 272] on link "Oefenen" at bounding box center [507, 282] width 54 height 21
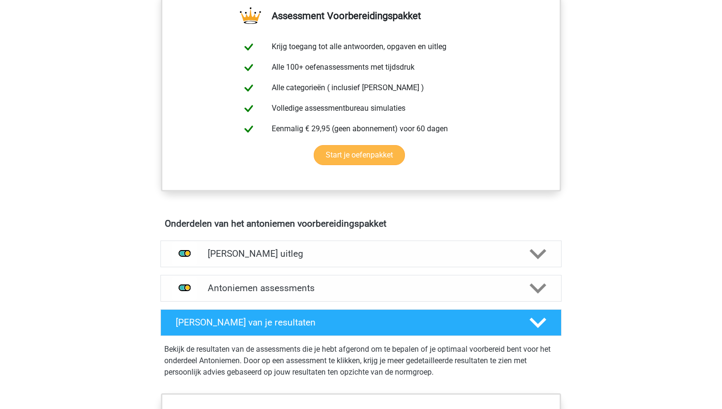
scroll to position [433, 0]
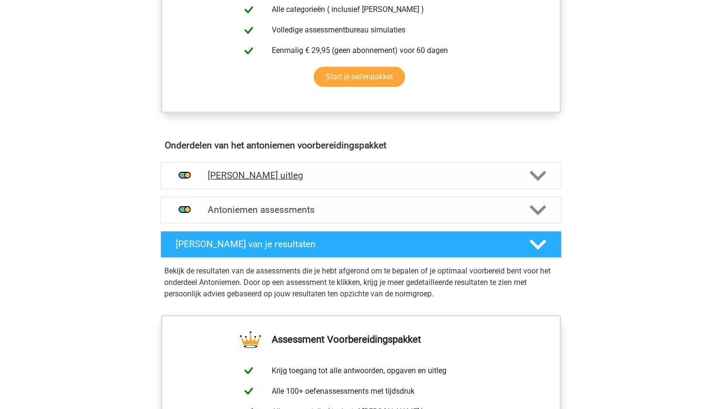
click at [332, 174] on h4 "[PERSON_NAME] uitleg" at bounding box center [361, 175] width 306 height 11
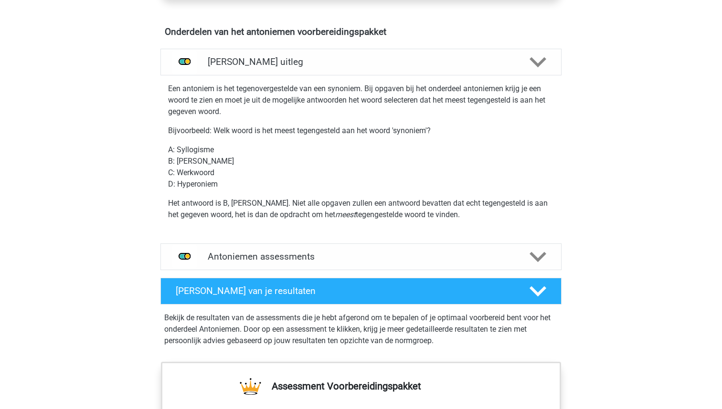
scroll to position [553, 0]
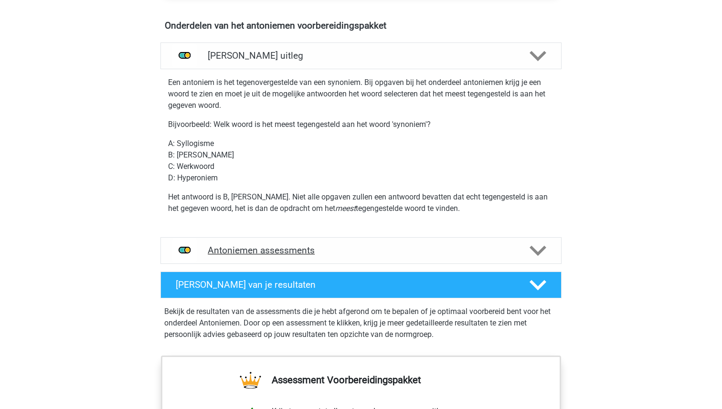
click at [409, 246] on h4 "Antoniemen assessments" at bounding box center [361, 250] width 306 height 11
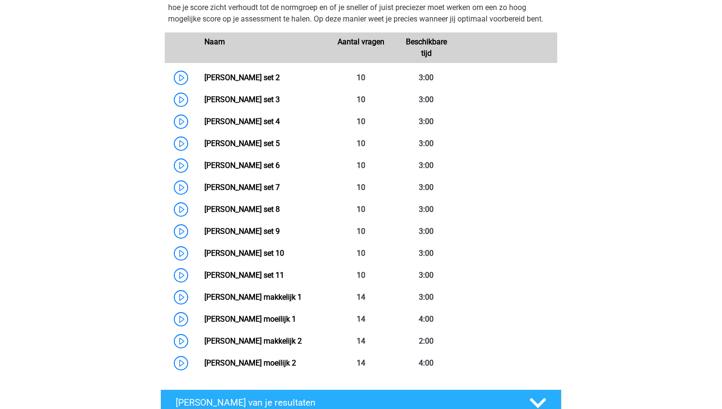
scroll to position [844, 0]
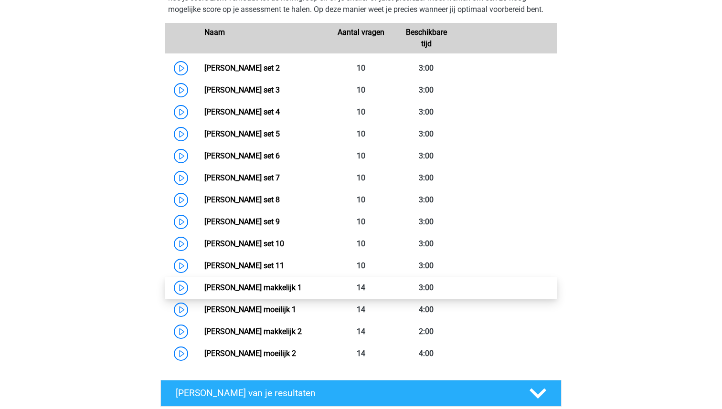
click at [261, 292] on link "[PERSON_NAME] makkelijk 1" at bounding box center [252, 287] width 97 height 9
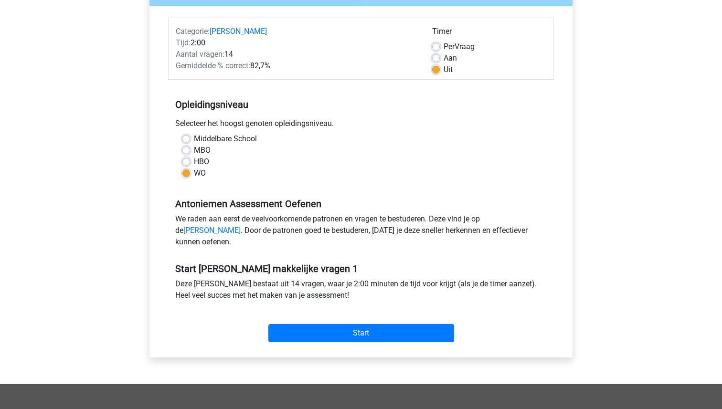
scroll to position [304, 0]
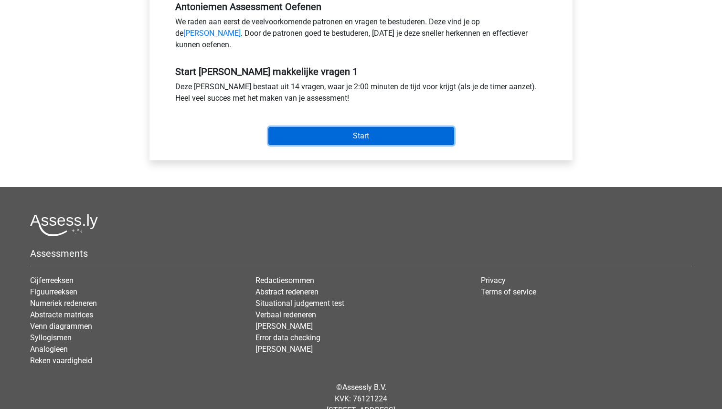
click at [343, 145] on input "Start" at bounding box center [361, 136] width 186 height 18
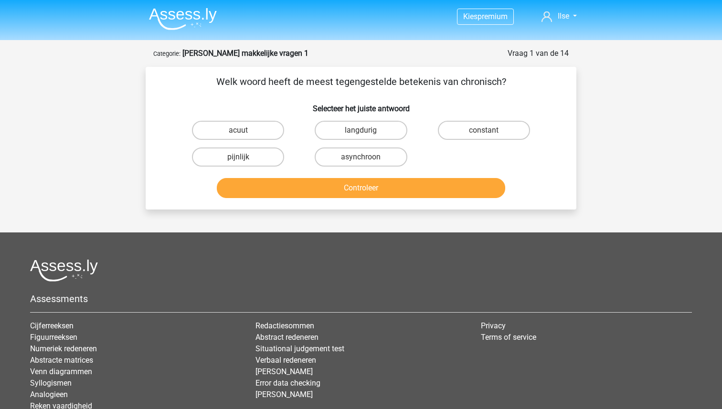
click at [365, 158] on input "asynchroon" at bounding box center [364, 160] width 6 height 6
radio input "true"
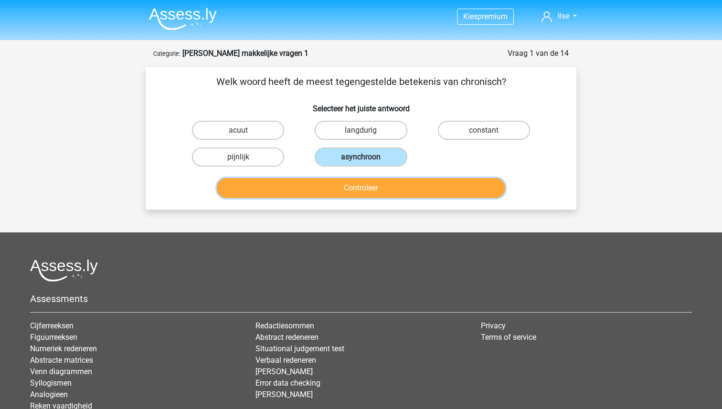
click at [356, 191] on button "Controleer" at bounding box center [361, 188] width 289 height 20
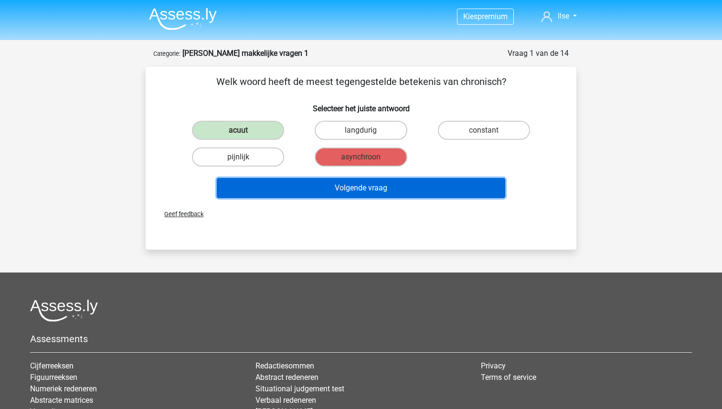
click at [356, 191] on button "Volgende vraag" at bounding box center [361, 188] width 289 height 20
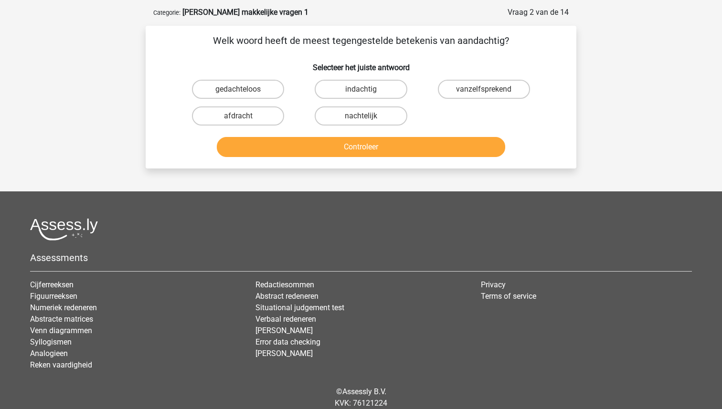
scroll to position [48, 0]
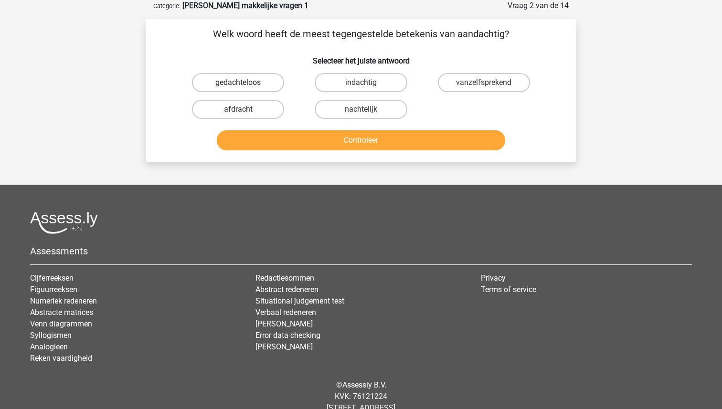
click at [244, 87] on label "gedachteloos" at bounding box center [238, 82] width 92 height 19
click at [244, 87] on input "gedachteloos" at bounding box center [241, 86] width 6 height 6
radio input "true"
click at [334, 142] on button "Controleer" at bounding box center [361, 140] width 289 height 20
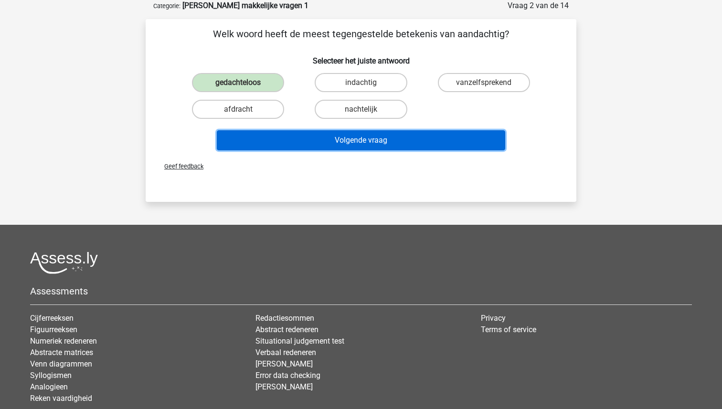
click at [334, 142] on button "Volgende vraag" at bounding box center [361, 140] width 289 height 20
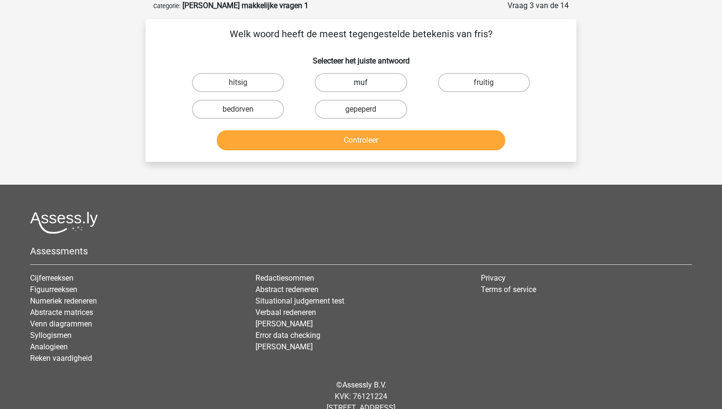
click at [363, 81] on label "muf" at bounding box center [361, 82] width 92 height 19
click at [363, 83] on input "muf" at bounding box center [364, 86] width 6 height 6
radio input "true"
click at [361, 141] on button "Controleer" at bounding box center [361, 140] width 289 height 20
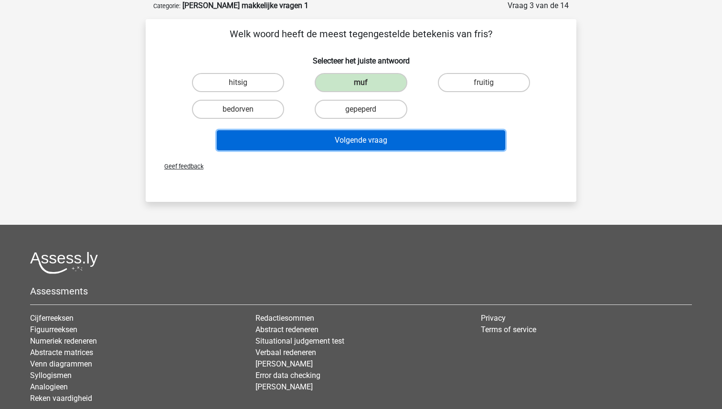
click at [361, 141] on button "Volgende vraag" at bounding box center [361, 140] width 289 height 20
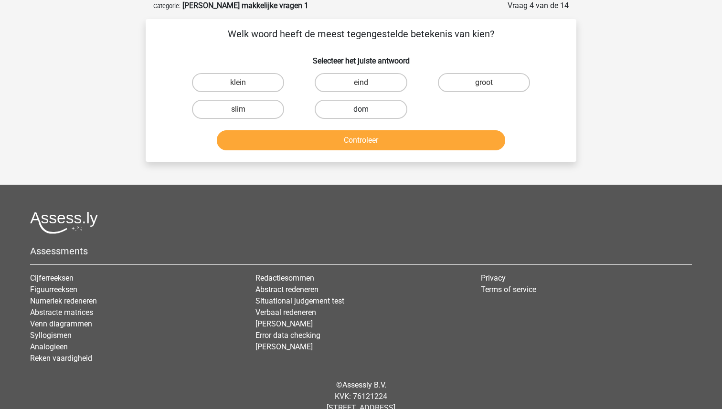
click at [360, 107] on label "dom" at bounding box center [361, 109] width 92 height 19
click at [361, 109] on input "dom" at bounding box center [364, 112] width 6 height 6
radio input "true"
click at [362, 142] on button "Controleer" at bounding box center [361, 140] width 289 height 20
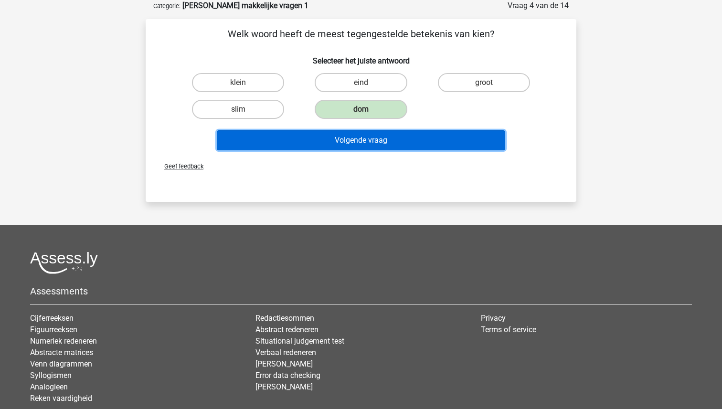
click at [362, 142] on button "Volgende vraag" at bounding box center [361, 140] width 289 height 20
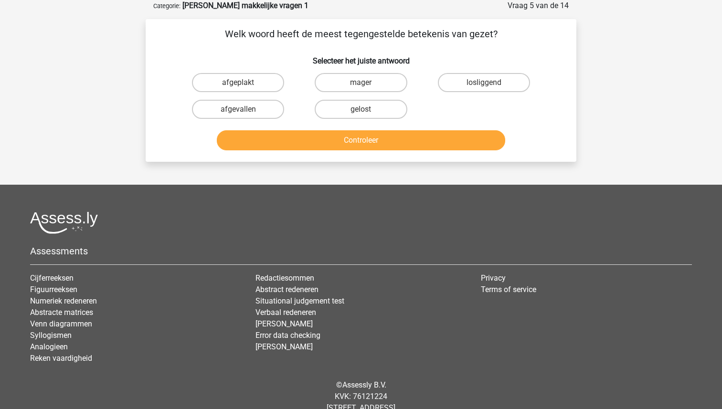
click at [361, 88] on input "mager" at bounding box center [364, 86] width 6 height 6
radio input "true"
click at [357, 138] on button "Controleer" at bounding box center [361, 140] width 289 height 20
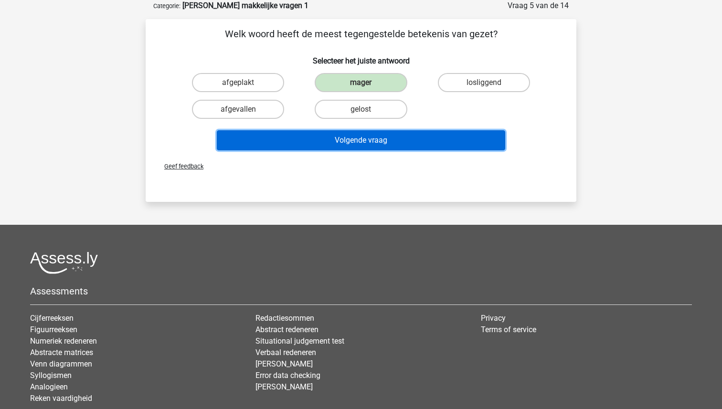
click at [357, 139] on button "Volgende vraag" at bounding box center [361, 140] width 289 height 20
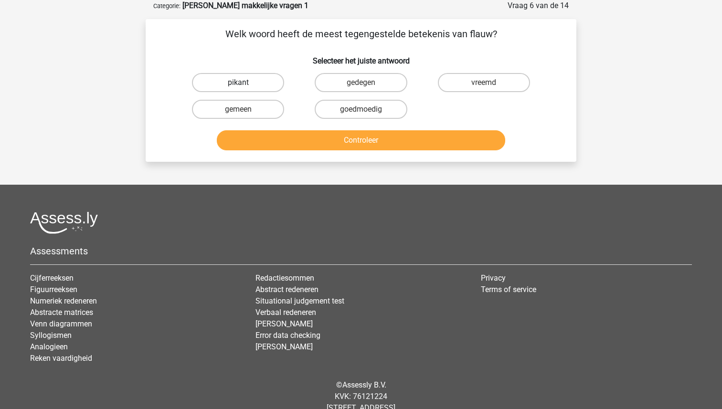
click at [253, 85] on label "pikant" at bounding box center [238, 82] width 92 height 19
click at [244, 85] on input "pikant" at bounding box center [241, 86] width 6 height 6
radio input "true"
click at [329, 139] on button "Controleer" at bounding box center [361, 140] width 289 height 20
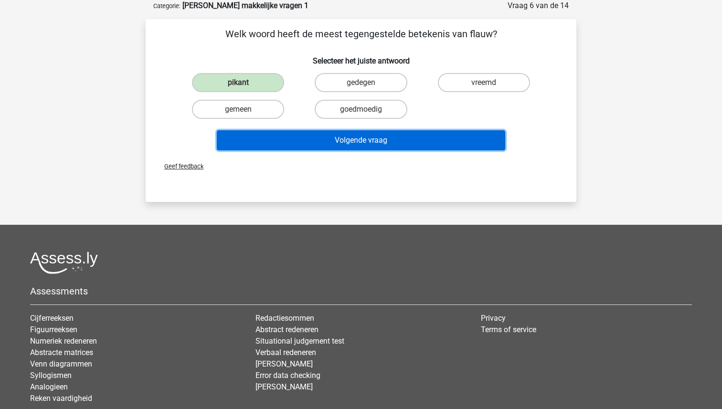
click at [329, 139] on button "Volgende vraag" at bounding box center [361, 140] width 289 height 20
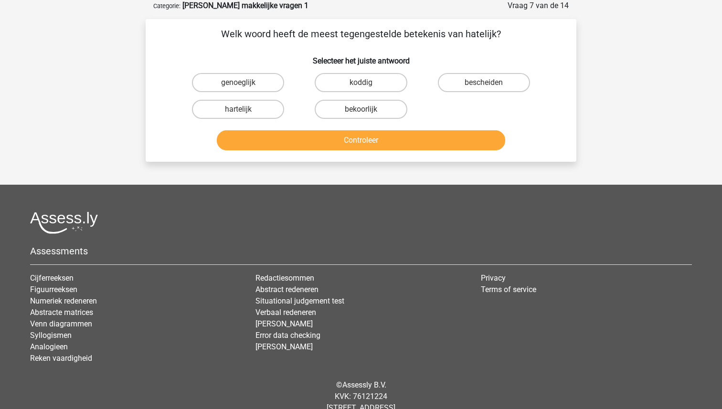
click at [238, 111] on input "hartelijk" at bounding box center [241, 112] width 6 height 6
radio input "true"
click at [316, 147] on button "Controleer" at bounding box center [361, 140] width 289 height 20
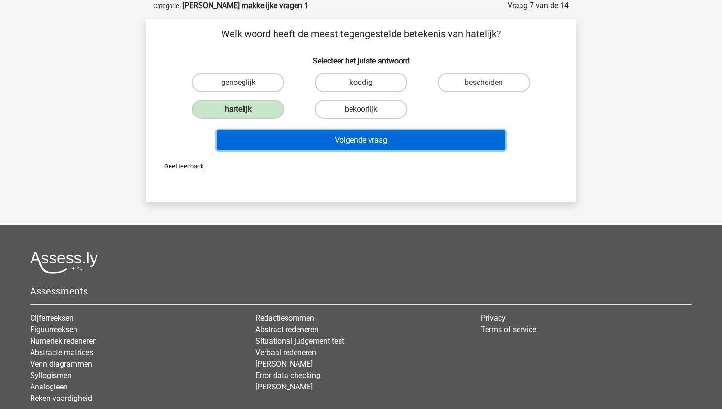
click at [339, 140] on button "Volgende vraag" at bounding box center [361, 140] width 289 height 20
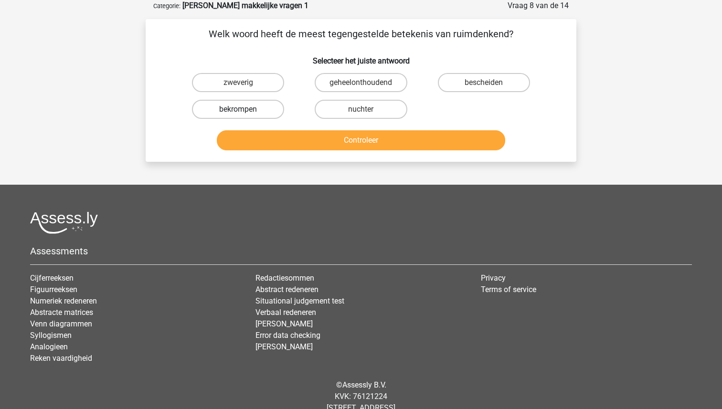
click at [250, 109] on label "bekrompen" at bounding box center [238, 109] width 92 height 19
click at [244, 109] on input "bekrompen" at bounding box center [241, 112] width 6 height 6
radio input "true"
click at [340, 141] on button "Controleer" at bounding box center [361, 140] width 289 height 20
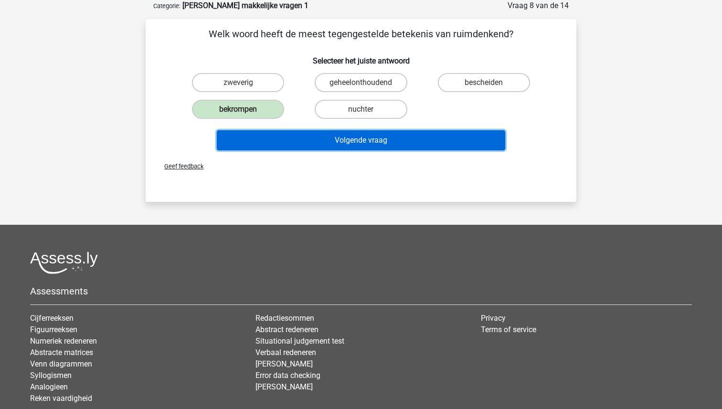
click at [340, 141] on button "Volgende vraag" at bounding box center [361, 140] width 289 height 20
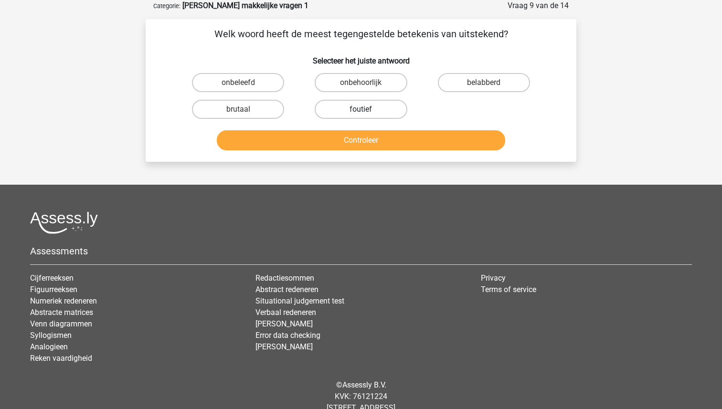
click at [361, 107] on label "foutief" at bounding box center [361, 109] width 92 height 19
click at [361, 109] on input "foutief" at bounding box center [364, 112] width 6 height 6
radio input "true"
click at [360, 137] on button "Controleer" at bounding box center [361, 140] width 289 height 20
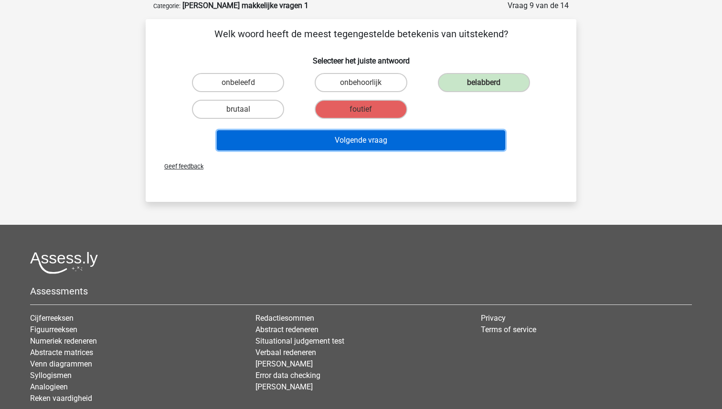
click at [360, 139] on button "Volgende vraag" at bounding box center [361, 140] width 289 height 20
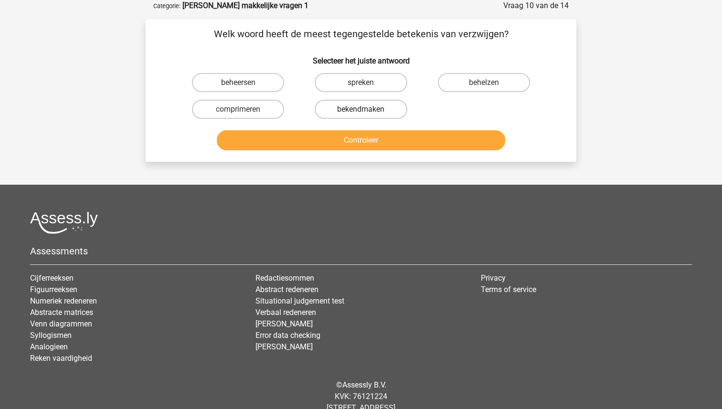
click at [361, 107] on label "bekendmaken" at bounding box center [361, 109] width 92 height 19
click at [361, 109] on input "bekendmaken" at bounding box center [364, 112] width 6 height 6
radio input "true"
click at [356, 137] on button "Controleer" at bounding box center [361, 140] width 289 height 20
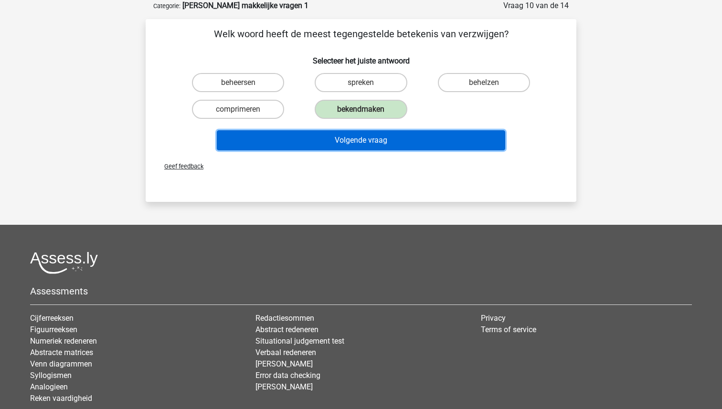
click at [356, 137] on button "Volgende vraag" at bounding box center [361, 140] width 289 height 20
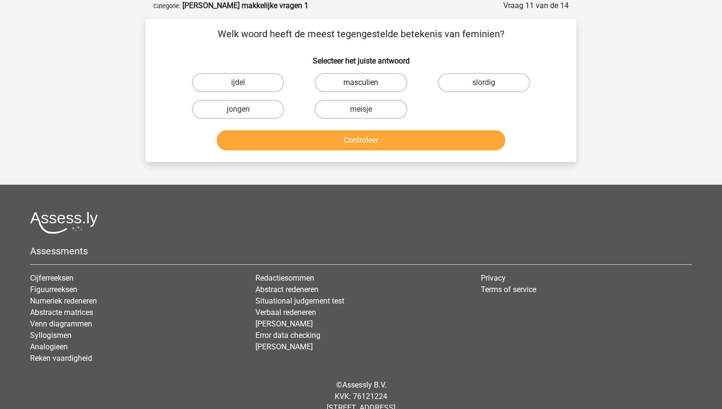
click at [358, 82] on label "masculien" at bounding box center [361, 82] width 92 height 19
click at [361, 83] on input "masculien" at bounding box center [364, 86] width 6 height 6
radio input "true"
click at [355, 147] on button "Controleer" at bounding box center [361, 140] width 289 height 20
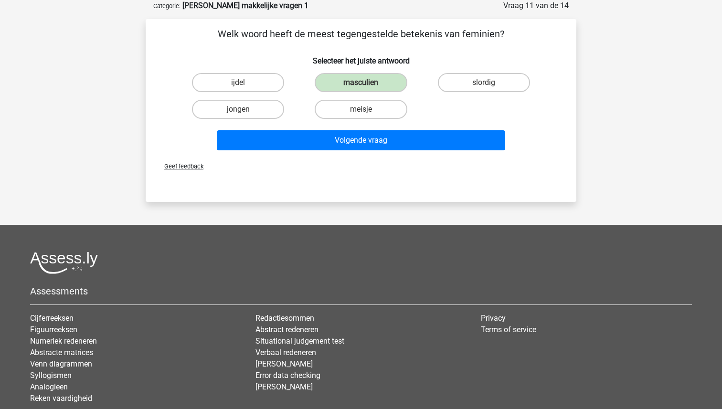
click at [355, 147] on button "Volgende vraag" at bounding box center [361, 140] width 289 height 20
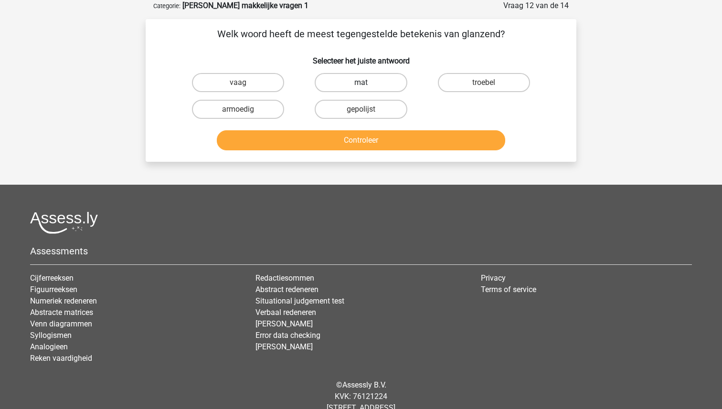
click at [370, 87] on label "mat" at bounding box center [361, 82] width 92 height 19
click at [367, 87] on input "mat" at bounding box center [364, 86] width 6 height 6
radio input "true"
click at [368, 135] on button "Controleer" at bounding box center [361, 140] width 289 height 20
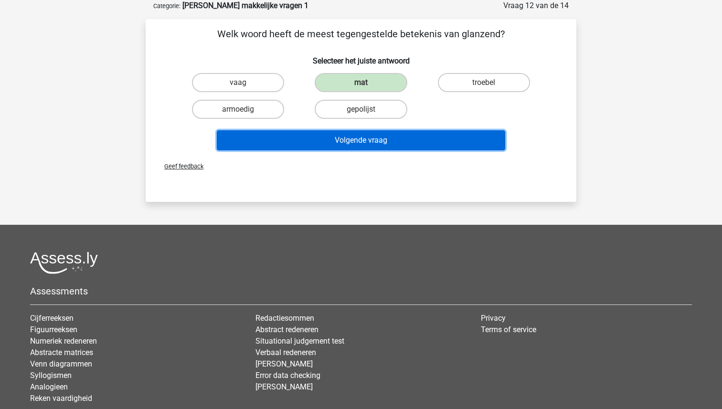
click at [368, 135] on button "Volgende vraag" at bounding box center [361, 140] width 289 height 20
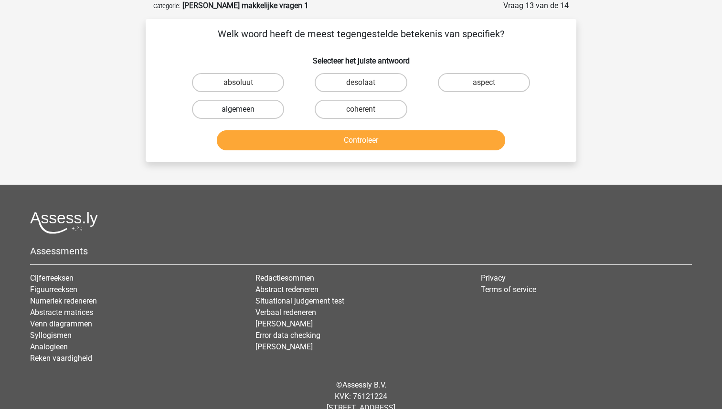
click at [243, 106] on label "algemeen" at bounding box center [238, 109] width 92 height 19
click at [243, 109] on input "algemeen" at bounding box center [241, 112] width 6 height 6
radio input "true"
click at [394, 143] on button "Controleer" at bounding box center [361, 140] width 289 height 20
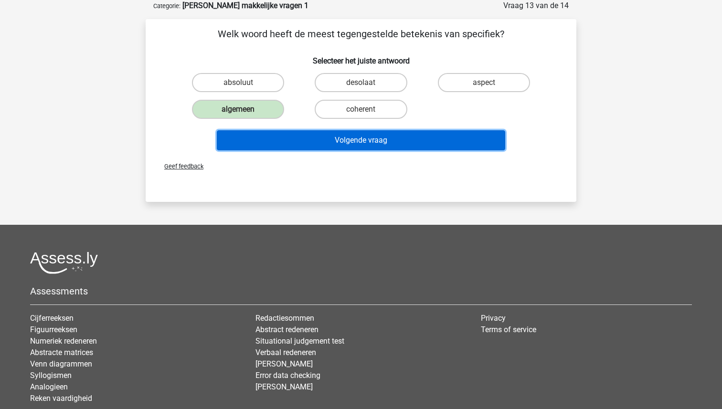
click at [394, 143] on button "Volgende vraag" at bounding box center [361, 140] width 289 height 20
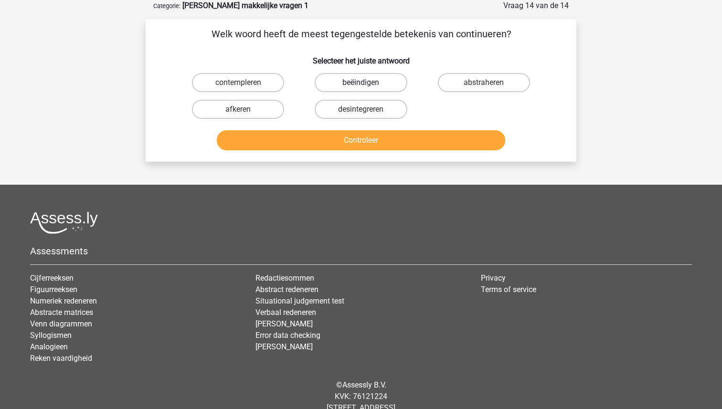
click at [362, 82] on label "beëindigen" at bounding box center [361, 82] width 92 height 19
click at [362, 83] on input "beëindigen" at bounding box center [364, 86] width 6 height 6
radio input "true"
click at [357, 138] on button "Controleer" at bounding box center [361, 140] width 289 height 20
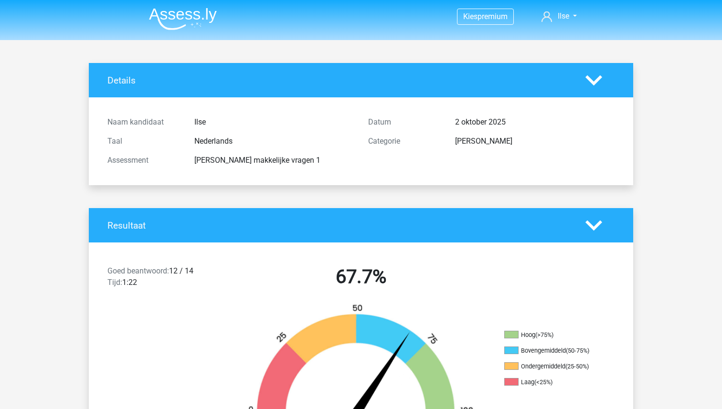
click at [175, 21] on img at bounding box center [183, 19] width 68 height 22
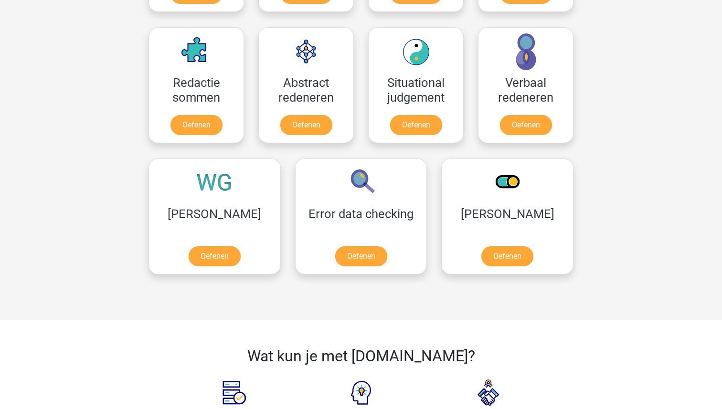
scroll to position [612, 0]
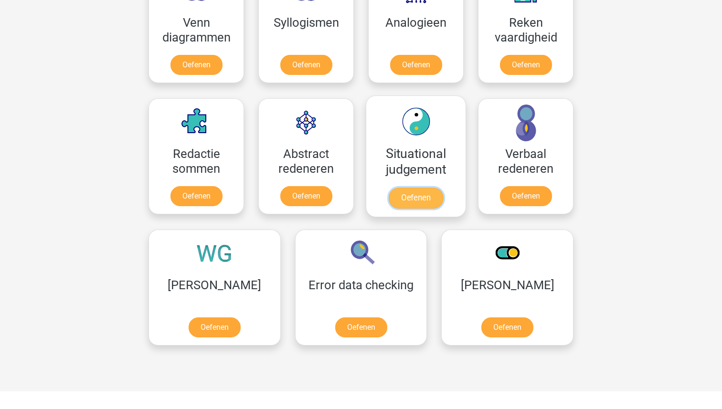
click at [412, 197] on link "Oefenen" at bounding box center [416, 198] width 54 height 21
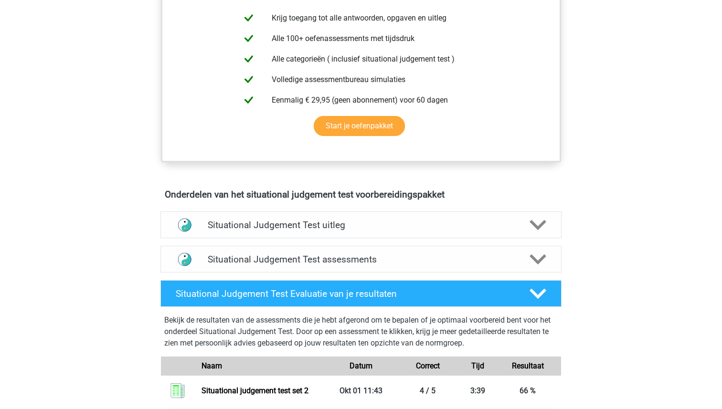
scroll to position [385, 0]
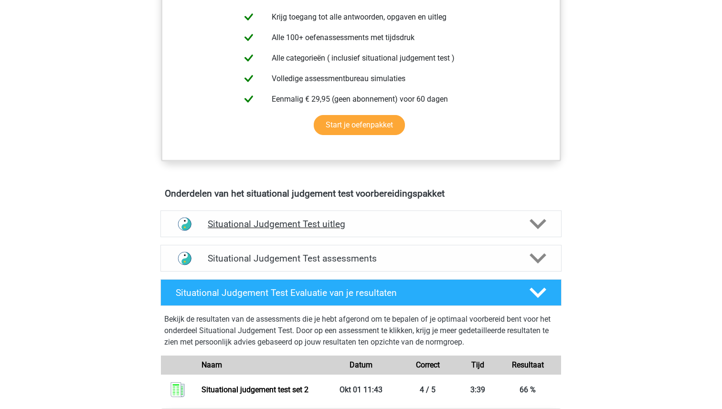
click at [295, 223] on h4 "Situational Judgement Test uitleg" at bounding box center [361, 224] width 306 height 11
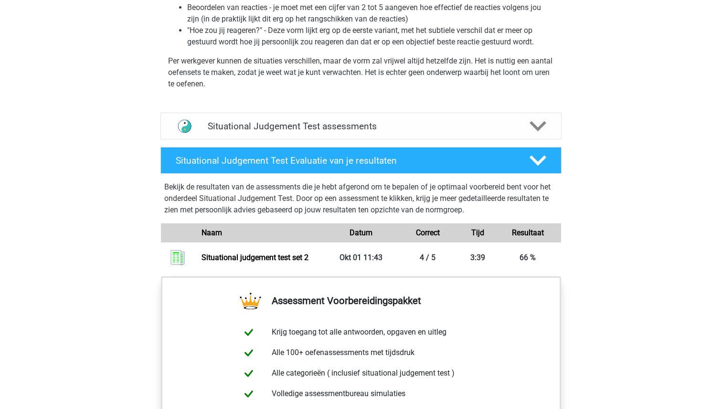
scroll to position [744, 0]
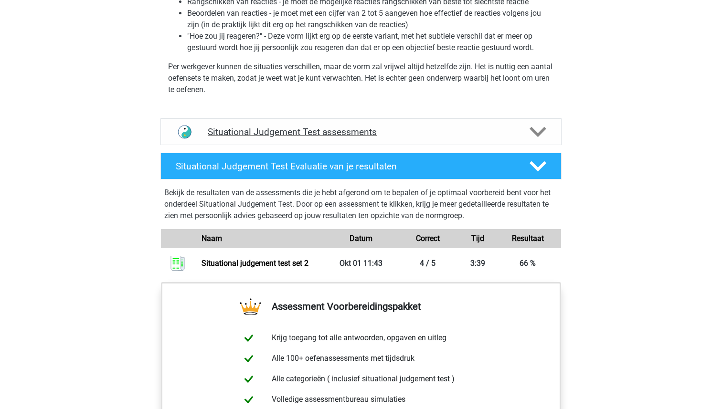
click at [333, 133] on h4 "Situational Judgement Test assessments" at bounding box center [361, 131] width 306 height 11
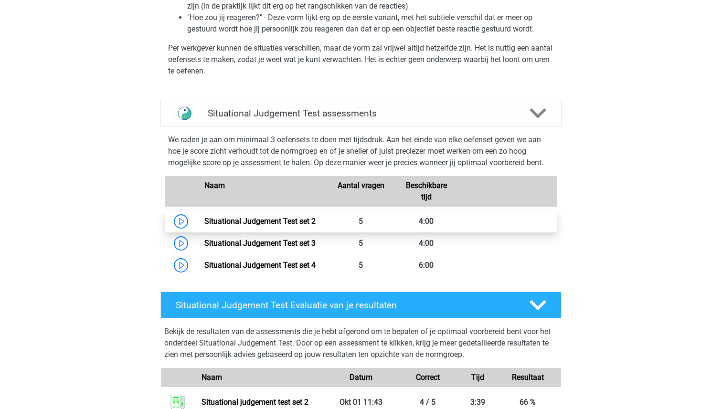
scroll to position [765, 0]
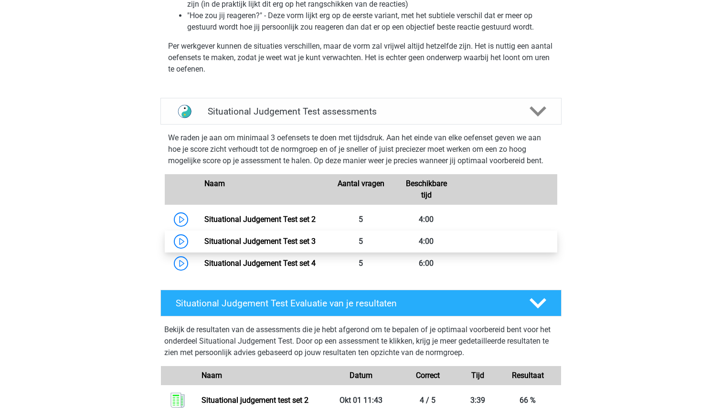
click at [292, 242] on link "Situational Judgement Test set 3" at bounding box center [259, 241] width 111 height 9
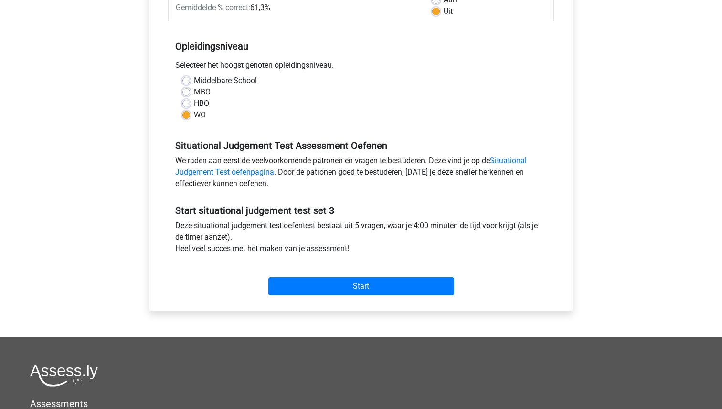
scroll to position [170, 0]
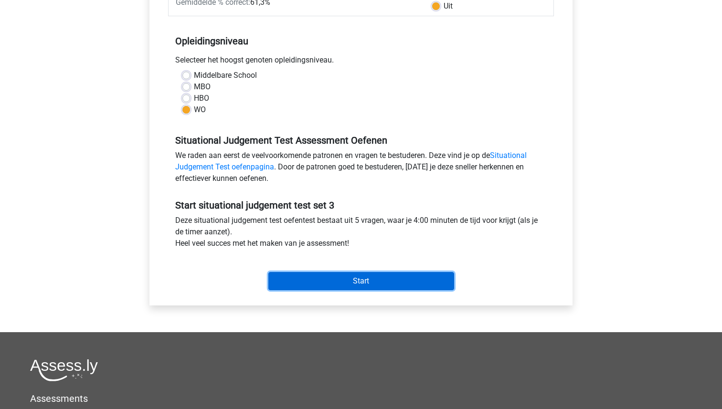
click at [357, 282] on input "Start" at bounding box center [361, 281] width 186 height 18
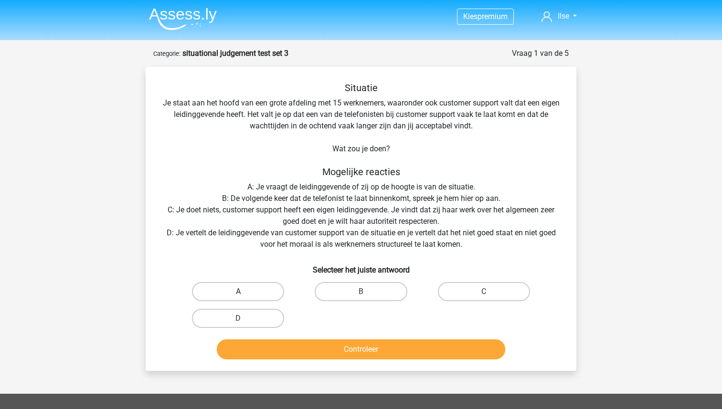
click at [252, 293] on label "A" at bounding box center [238, 291] width 92 height 19
click at [244, 293] on input "A" at bounding box center [241, 295] width 6 height 6
radio input "true"
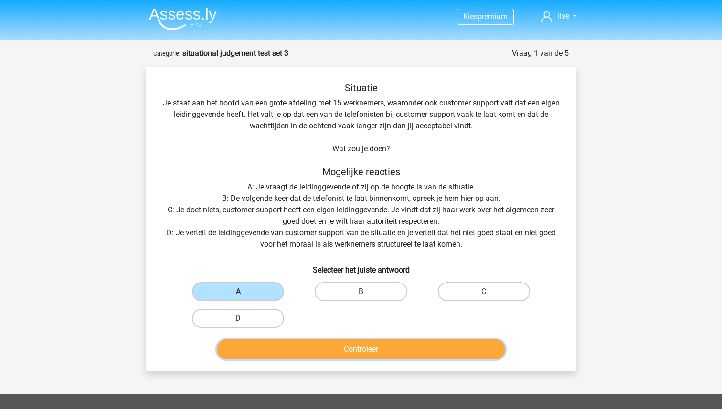
click at [386, 353] on button "Controleer" at bounding box center [361, 349] width 289 height 20
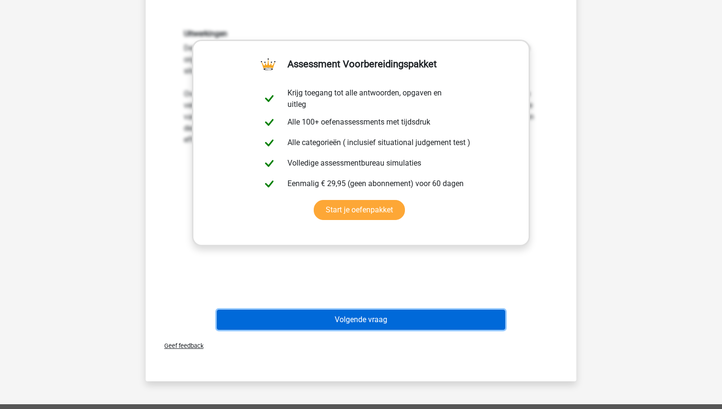
click at [370, 317] on button "Volgende vraag" at bounding box center [361, 320] width 289 height 20
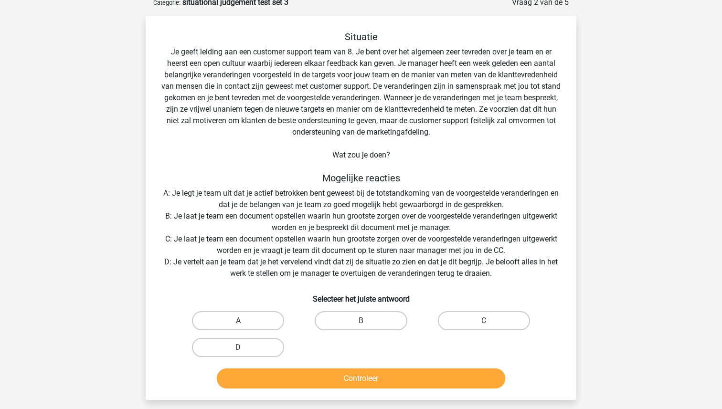
scroll to position [48, 0]
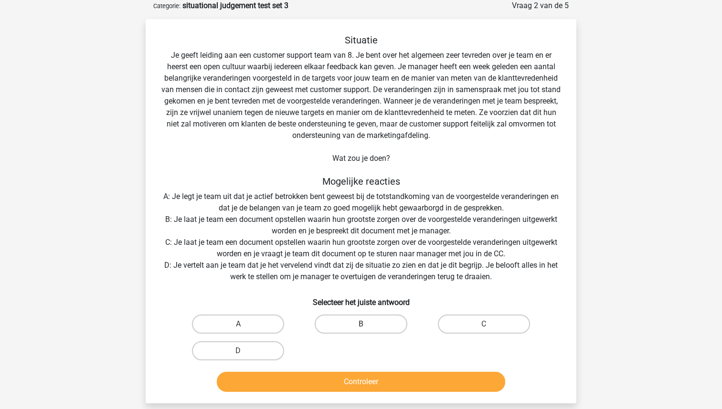
click at [359, 321] on label "B" at bounding box center [361, 324] width 92 height 19
click at [361, 324] on input "B" at bounding box center [364, 327] width 6 height 6
radio input "true"
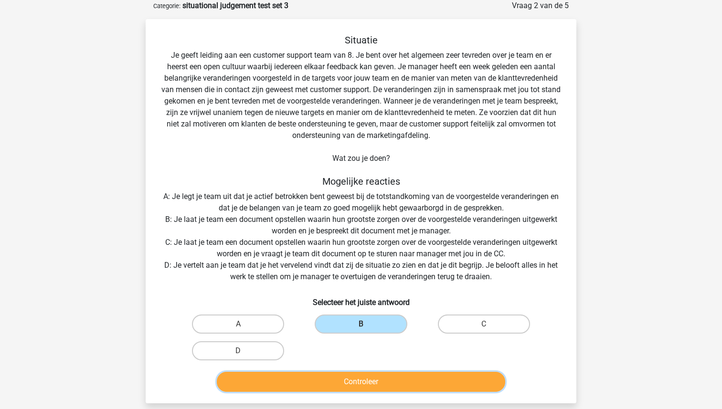
click at [356, 386] on button "Controleer" at bounding box center [361, 382] width 289 height 20
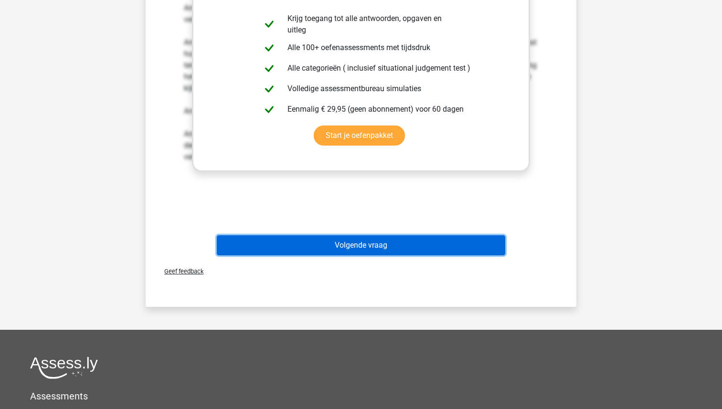
click at [366, 251] on button "Volgende vraag" at bounding box center [361, 245] width 289 height 20
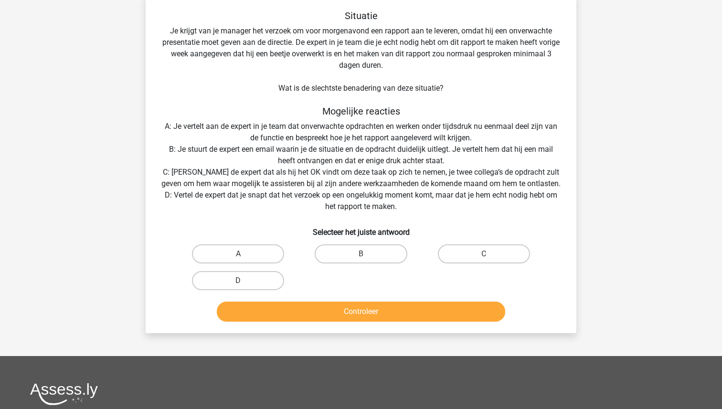
scroll to position [73, 0]
click at [348, 251] on label "B" at bounding box center [361, 253] width 92 height 19
click at [361, 253] on input "B" at bounding box center [364, 256] width 6 height 6
radio input "true"
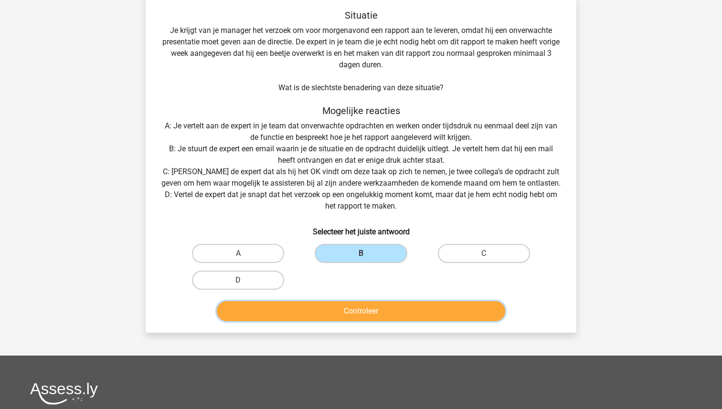
click at [348, 311] on button "Controleer" at bounding box center [361, 311] width 289 height 20
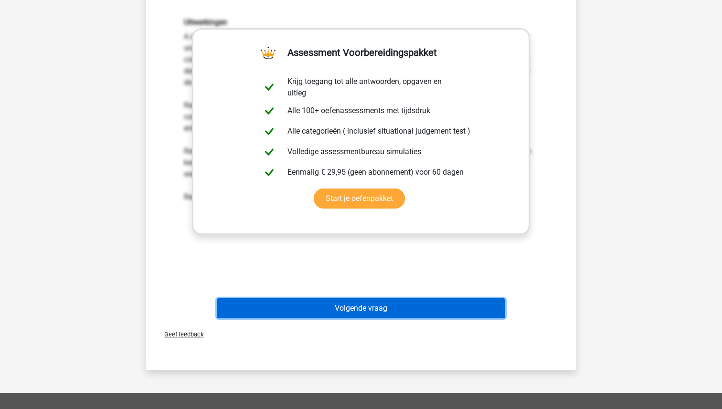
click at [348, 312] on button "Volgende vraag" at bounding box center [361, 308] width 289 height 20
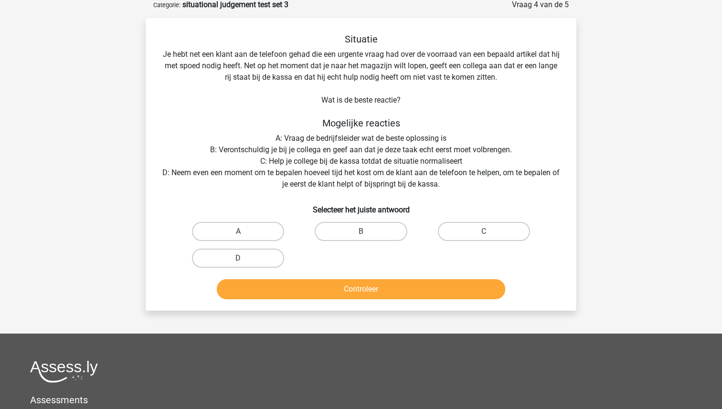
scroll to position [48, 0]
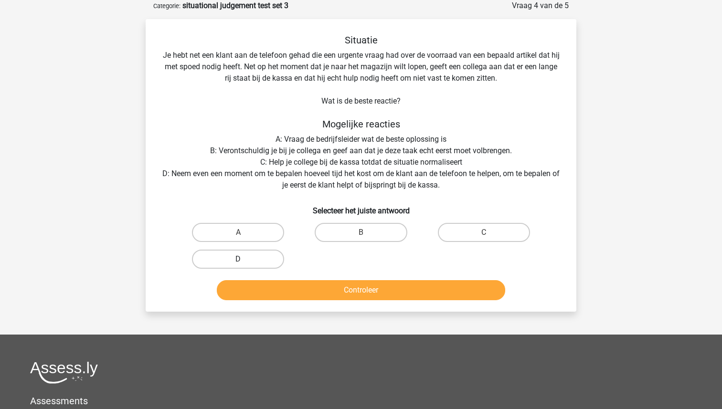
click at [264, 256] on label "D" at bounding box center [238, 259] width 92 height 19
click at [244, 259] on input "D" at bounding box center [241, 262] width 6 height 6
radio input "true"
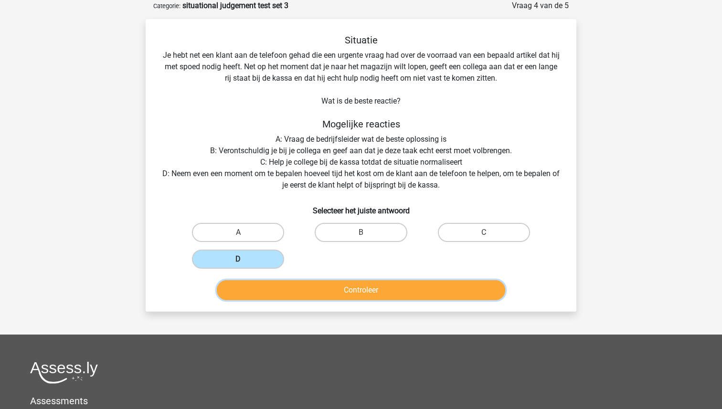
click at [341, 289] on button "Controleer" at bounding box center [361, 290] width 289 height 20
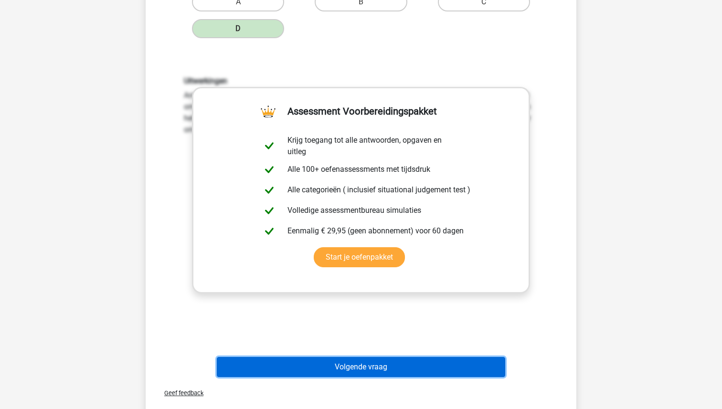
click at [349, 367] on button "Volgende vraag" at bounding box center [361, 367] width 289 height 20
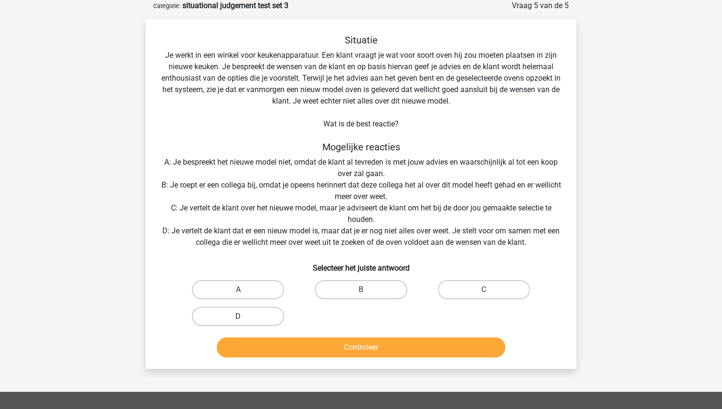
click at [253, 307] on label "D" at bounding box center [238, 316] width 92 height 19
click at [244, 316] on input "D" at bounding box center [241, 319] width 6 height 6
radio input "true"
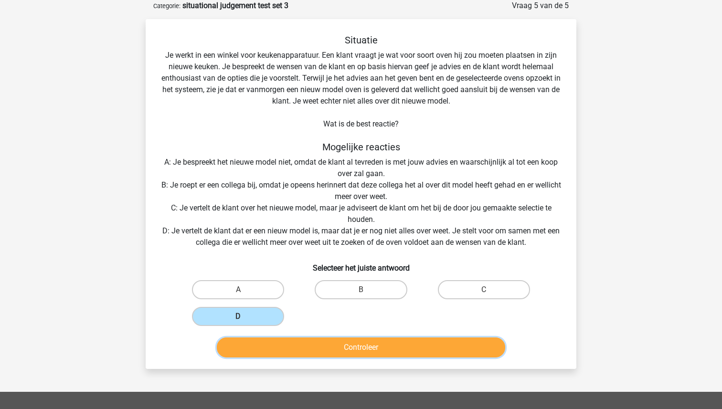
click at [353, 347] on button "Controleer" at bounding box center [361, 347] width 289 height 20
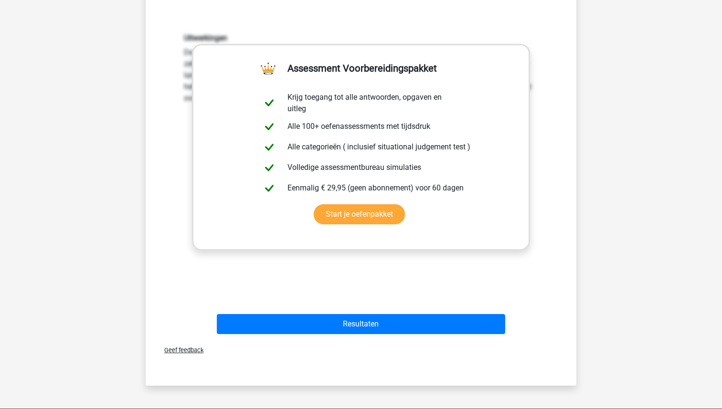
scroll to position [385, 0]
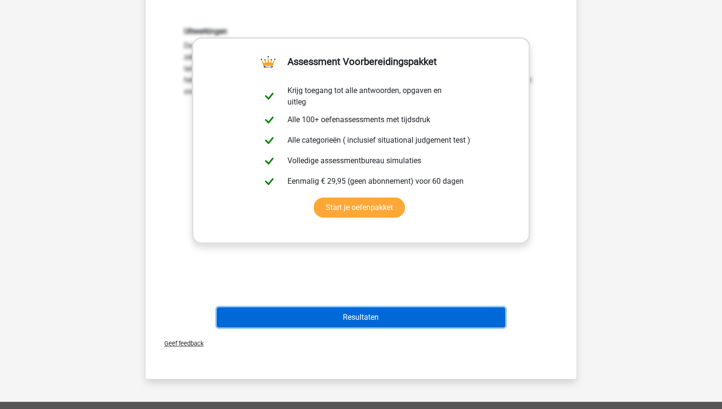
click at [361, 318] on button "Resultaten" at bounding box center [361, 317] width 289 height 20
